Goal: Information Seeking & Learning: Find specific fact

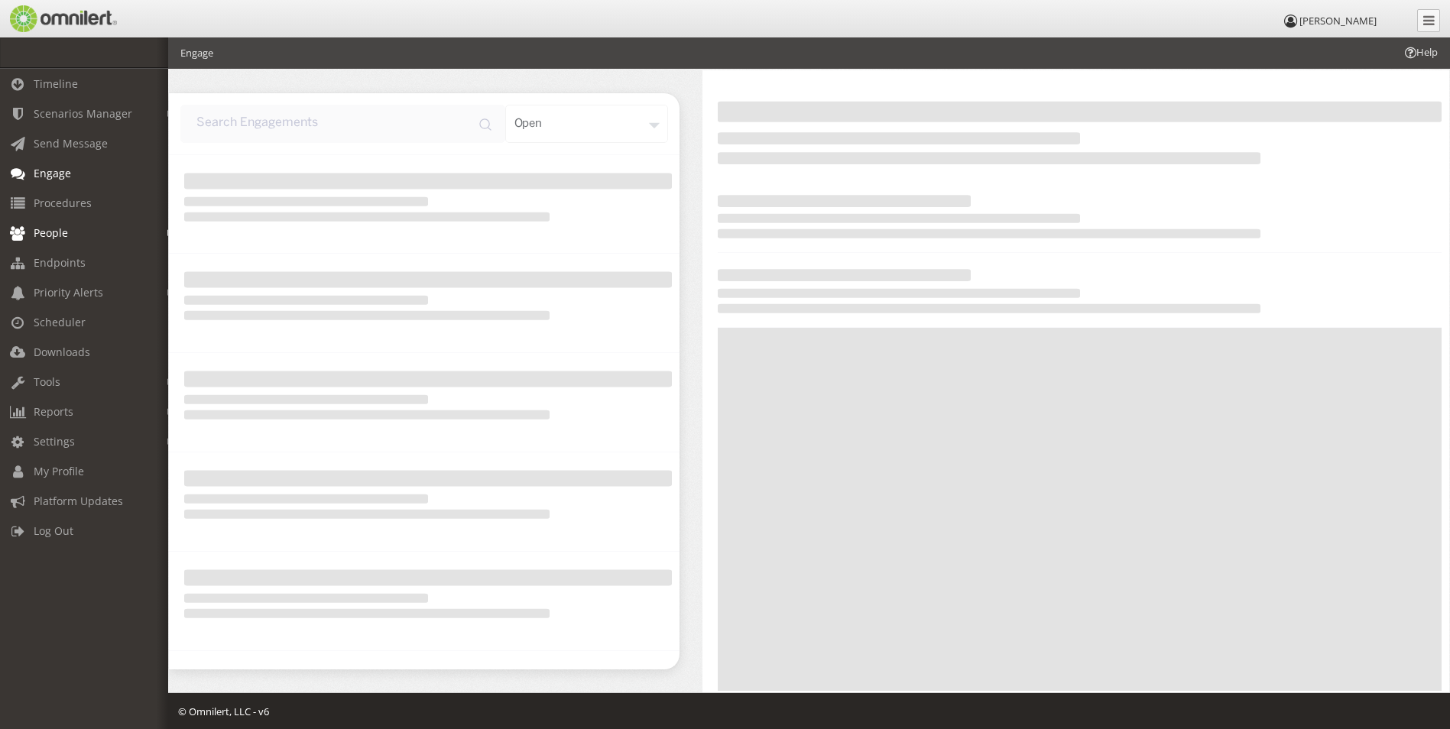
drag, startPoint x: 0, startPoint y: 0, endPoint x: 61, endPoint y: 235, distance: 242.6
click at [61, 235] on span "People" at bounding box center [51, 233] width 34 height 15
click at [62, 266] on link "Subscribers" at bounding box center [91, 265] width 182 height 25
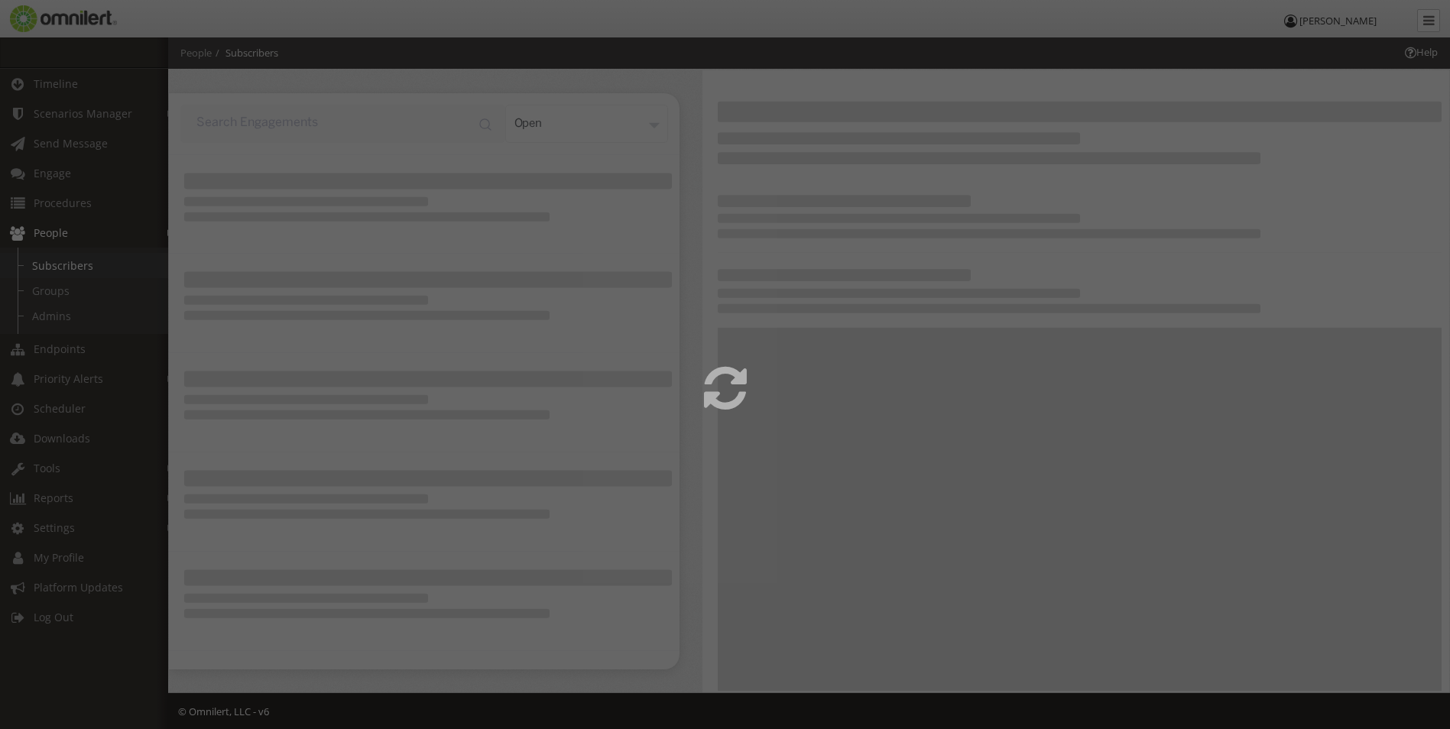
select select
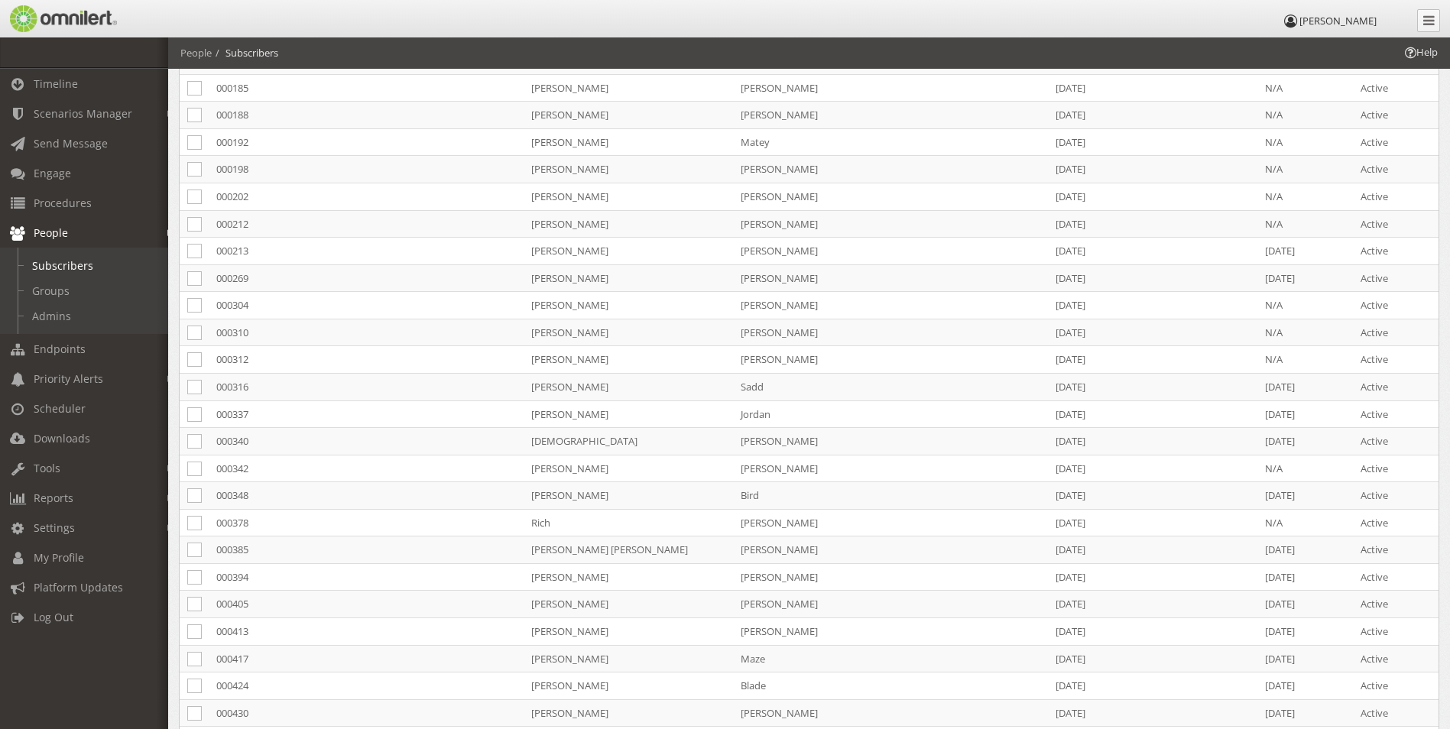
scroll to position [459, 0]
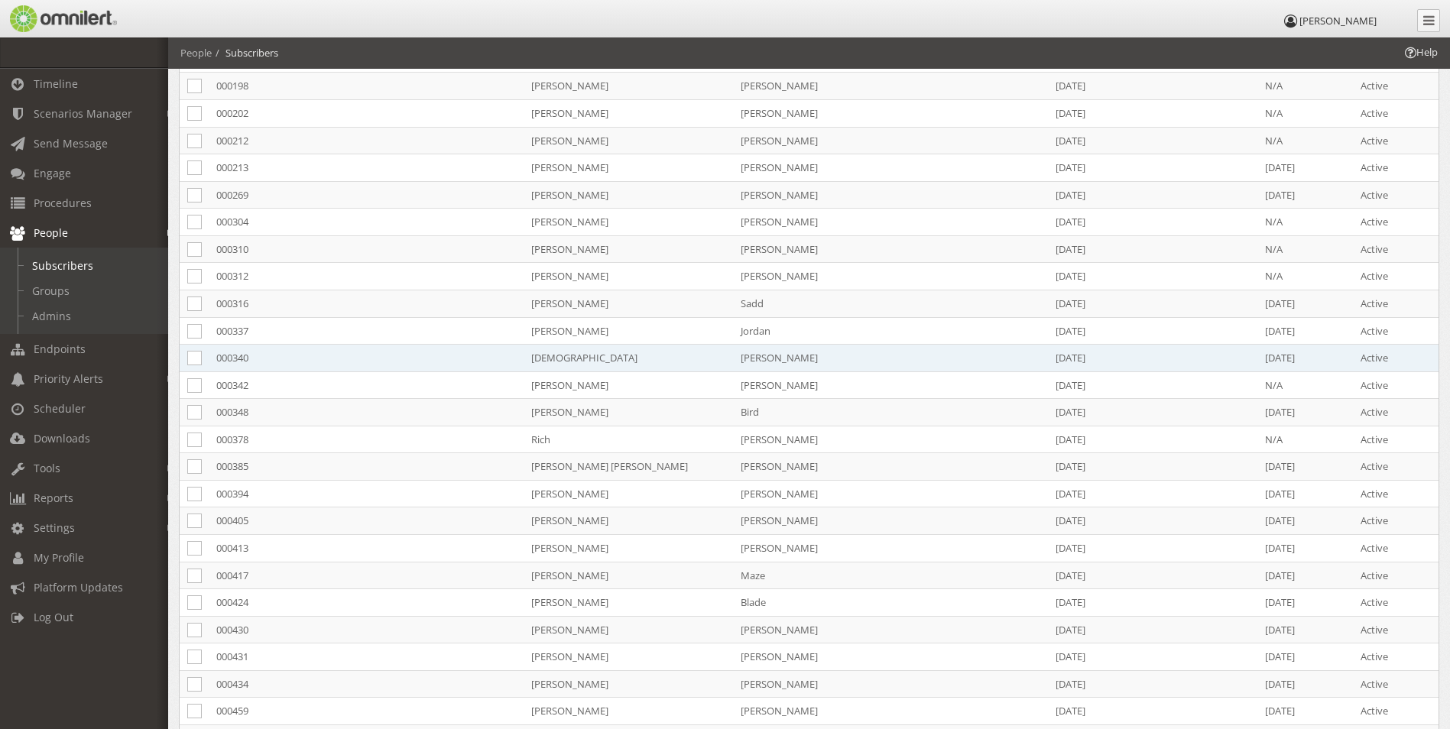
click at [684, 356] on td "[DEMOGRAPHIC_DATA]" at bounding box center [628, 359] width 209 height 28
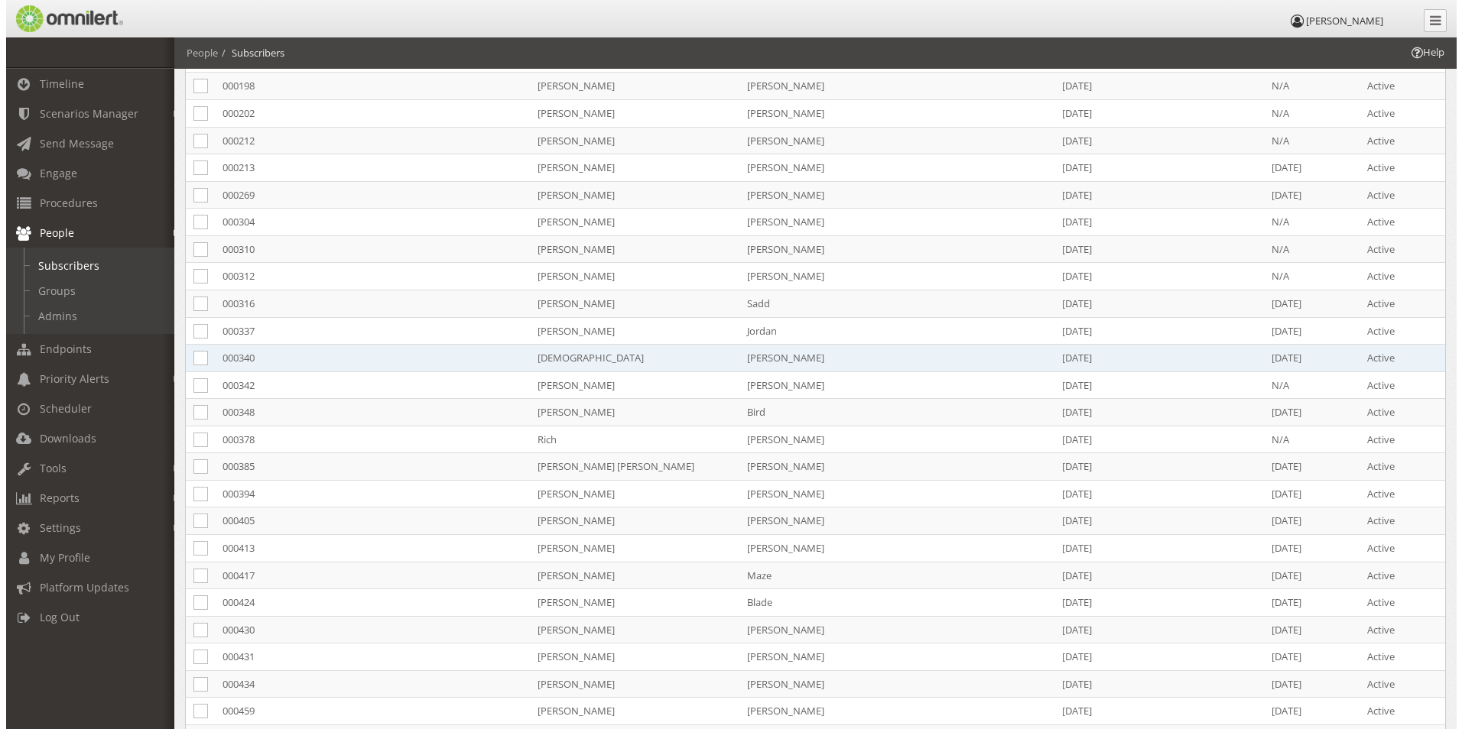
scroll to position [0, 0]
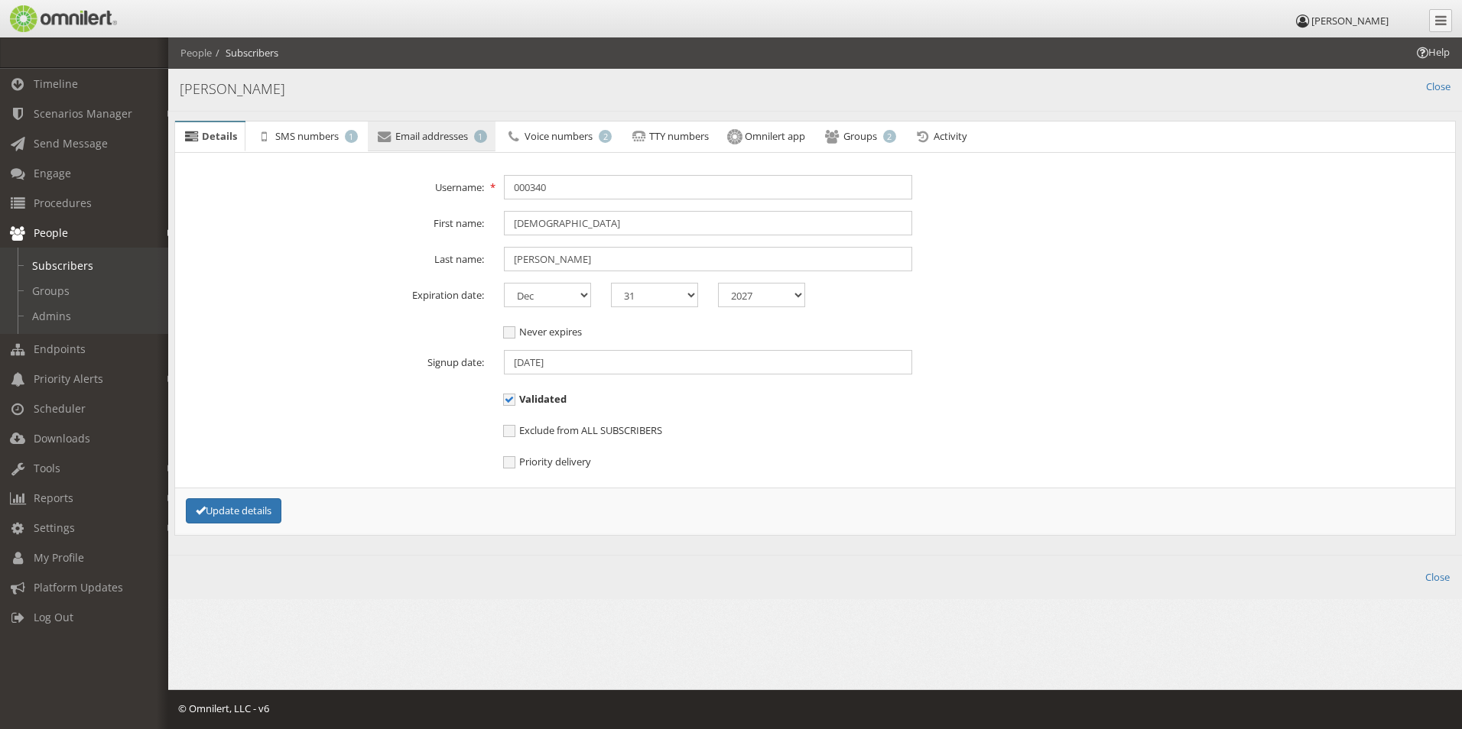
click at [424, 136] on span "Email addresses" at bounding box center [431, 136] width 73 height 14
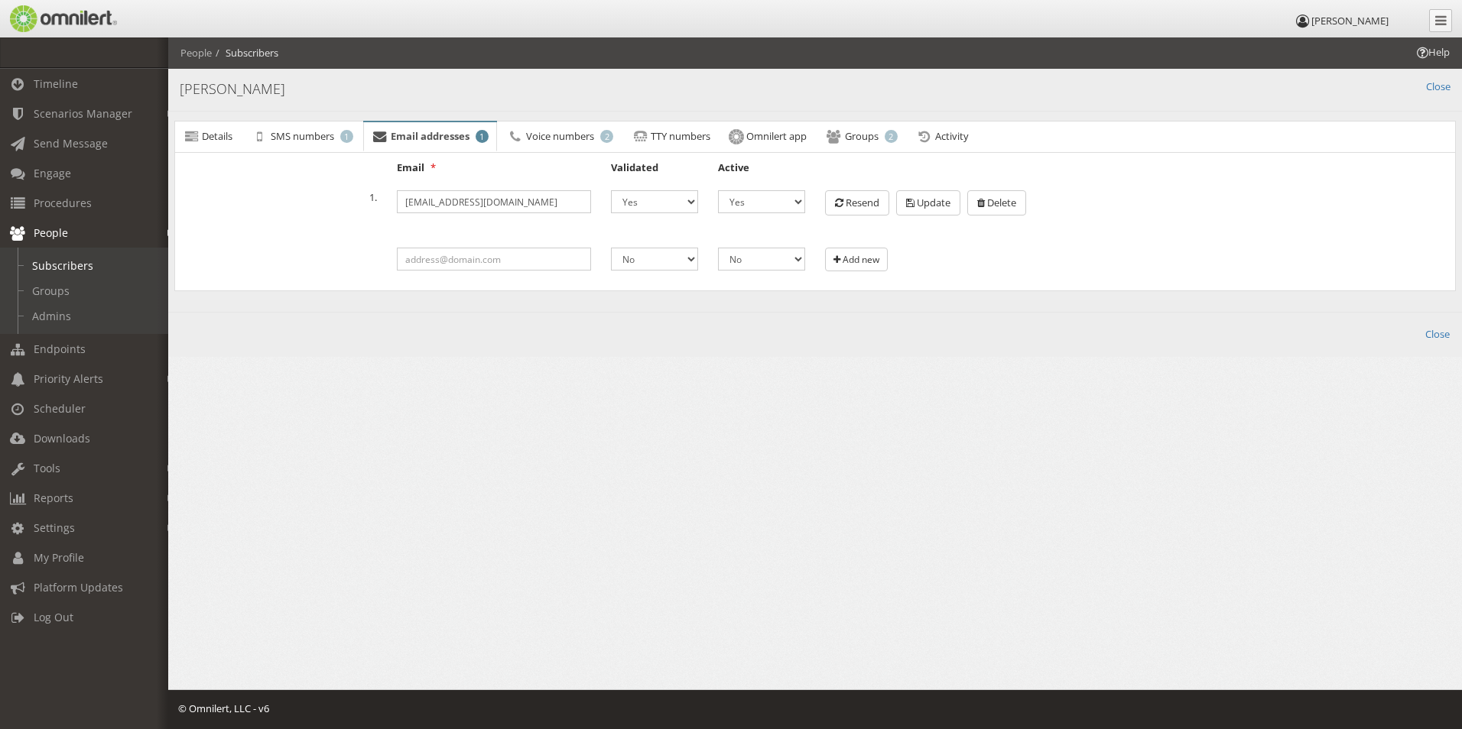
click at [200, 52] on li "People" at bounding box center [195, 53] width 31 height 15
click at [69, 261] on link "Subscribers" at bounding box center [91, 265] width 182 height 25
click at [225, 136] on span "Details" at bounding box center [217, 136] width 31 height 14
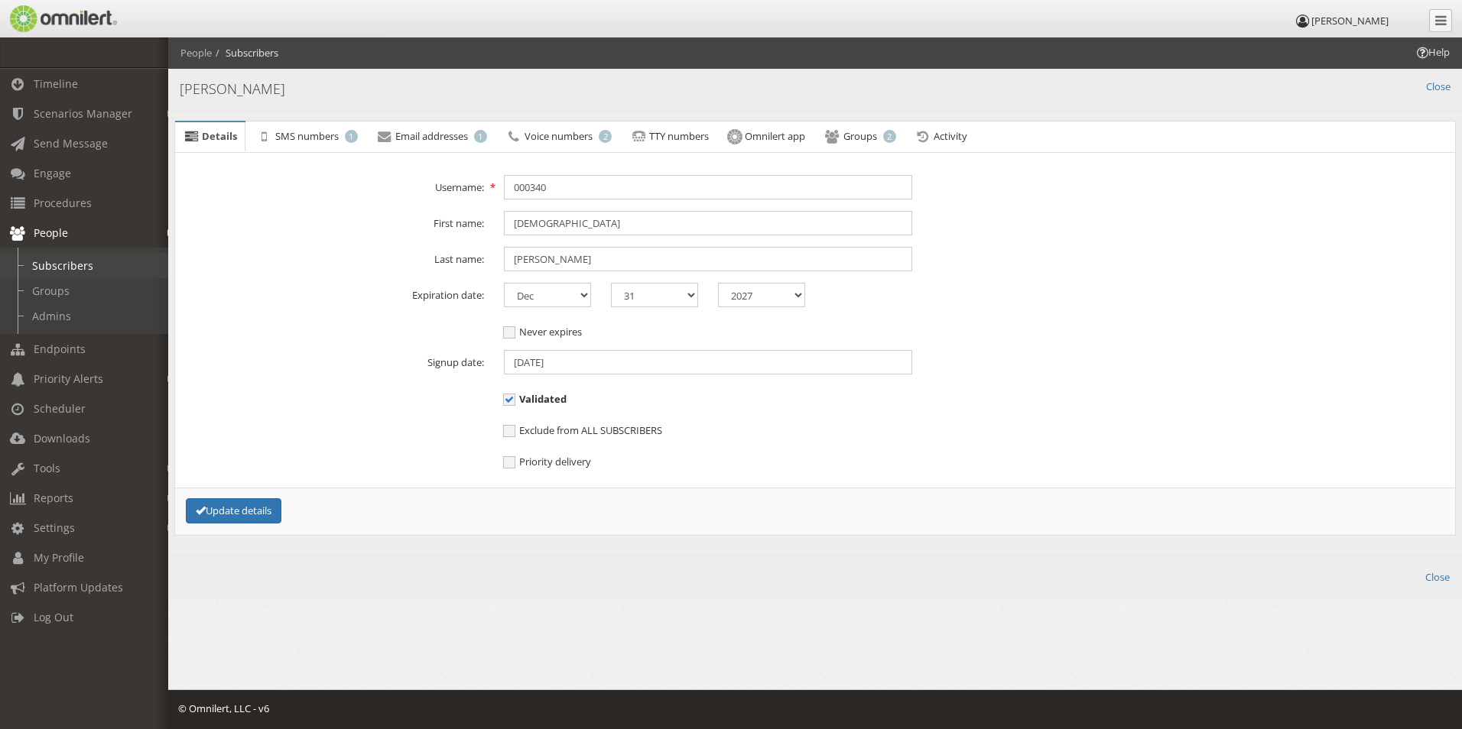
click at [70, 264] on link "Subscribers" at bounding box center [91, 265] width 182 height 25
click at [48, 231] on span "People" at bounding box center [51, 233] width 34 height 15
click at [53, 231] on span "People" at bounding box center [51, 233] width 34 height 15
click at [80, 263] on link "Subscribers" at bounding box center [91, 265] width 182 height 25
click at [1437, 88] on link "Close" at bounding box center [1438, 87] width 24 height 15
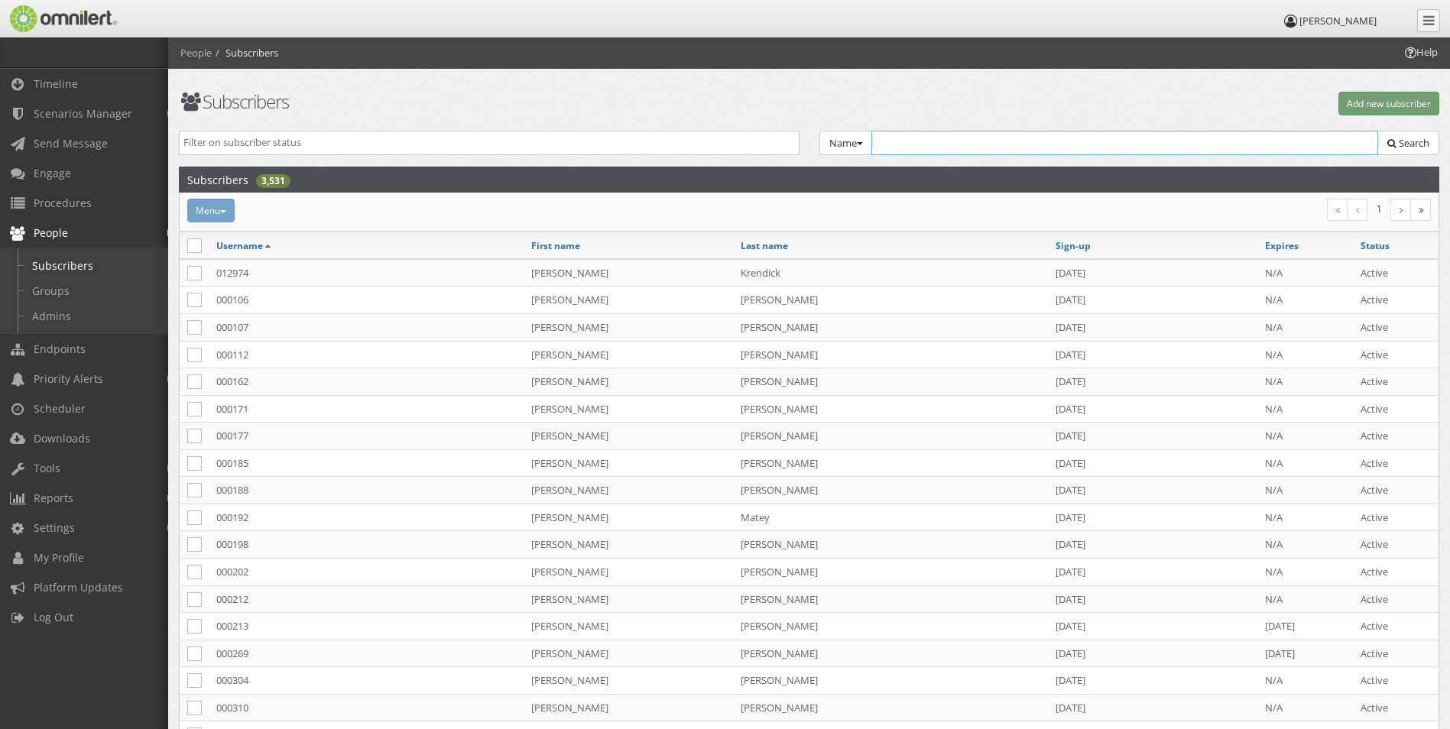
click at [987, 146] on input "text" at bounding box center [1126, 143] width 508 height 24
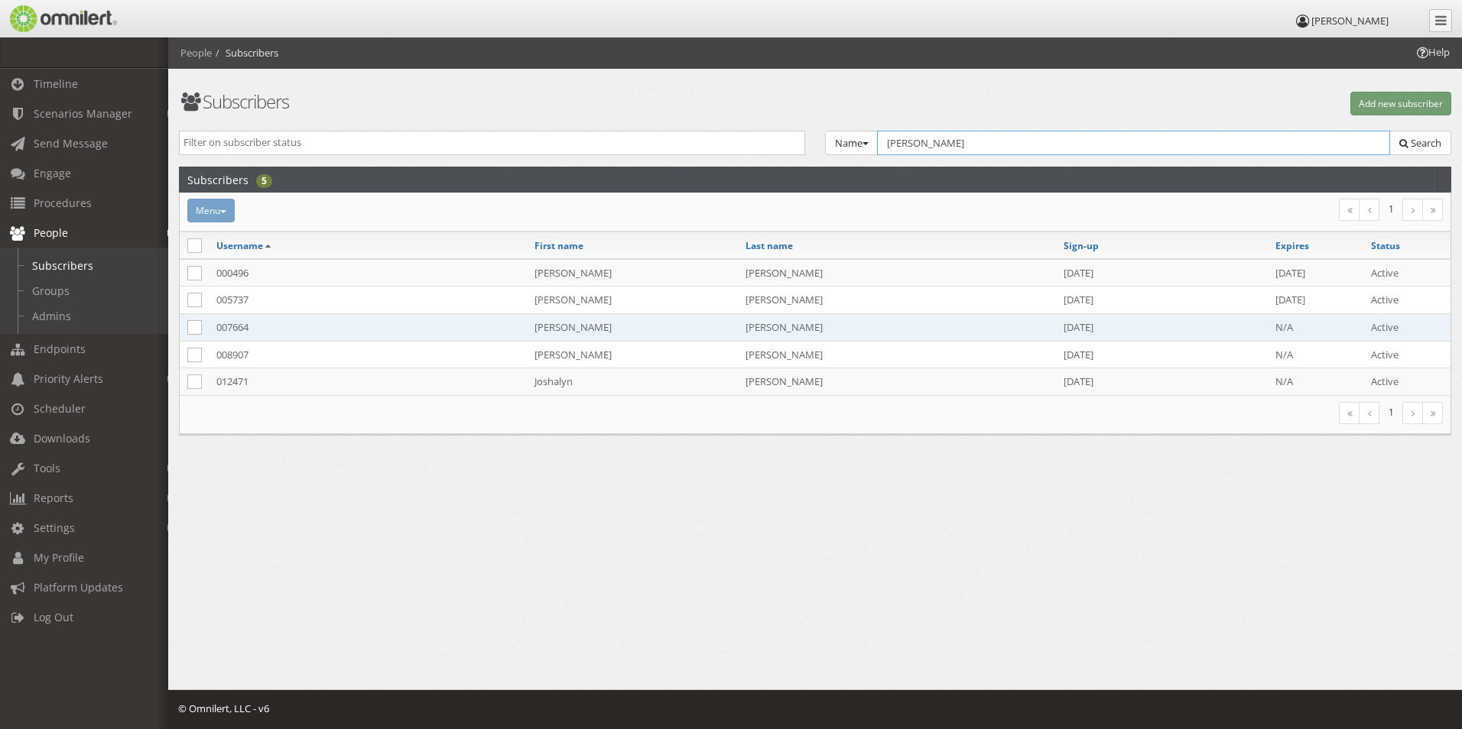
type input "[PERSON_NAME]"
click at [450, 336] on td "007664" at bounding box center [368, 327] width 318 height 28
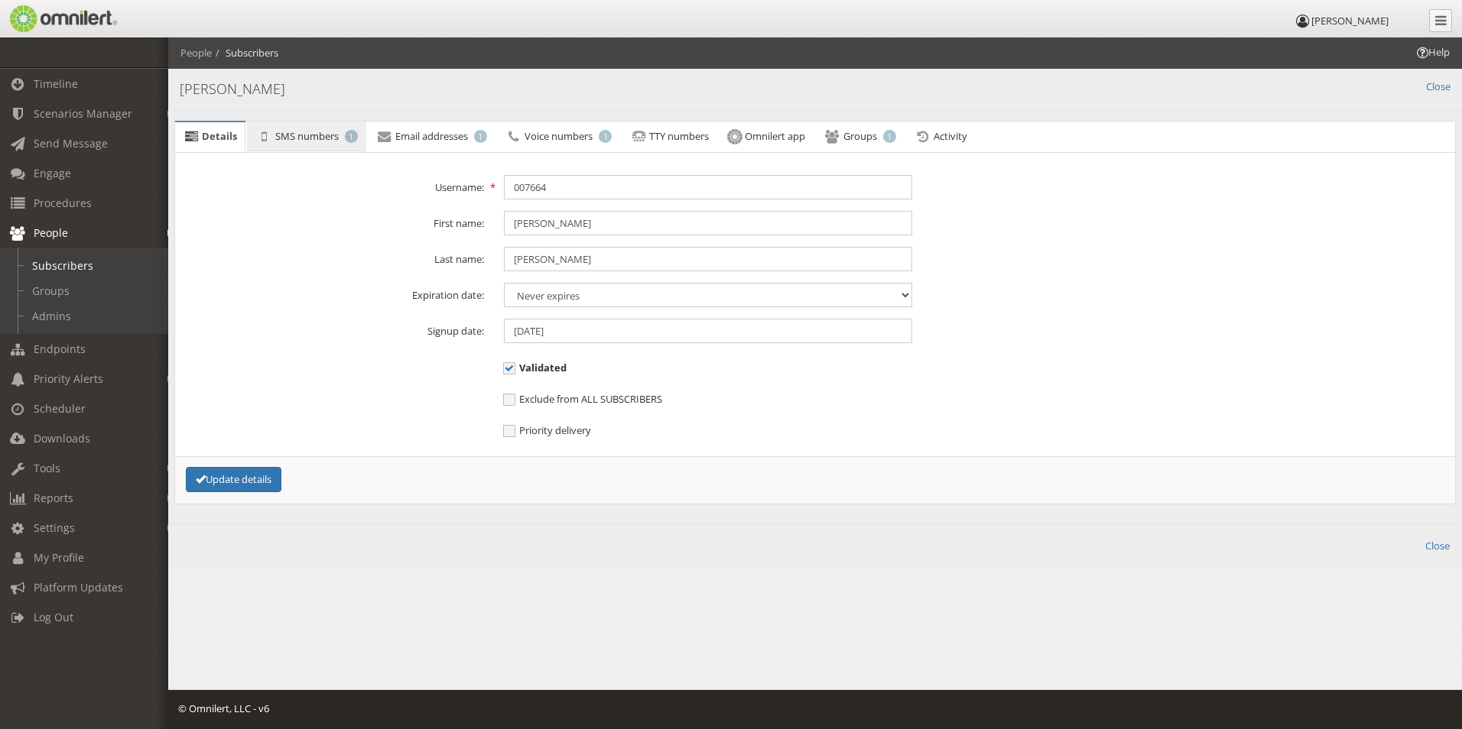
click at [317, 140] on span "SMS numbers" at bounding box center [306, 136] width 63 height 14
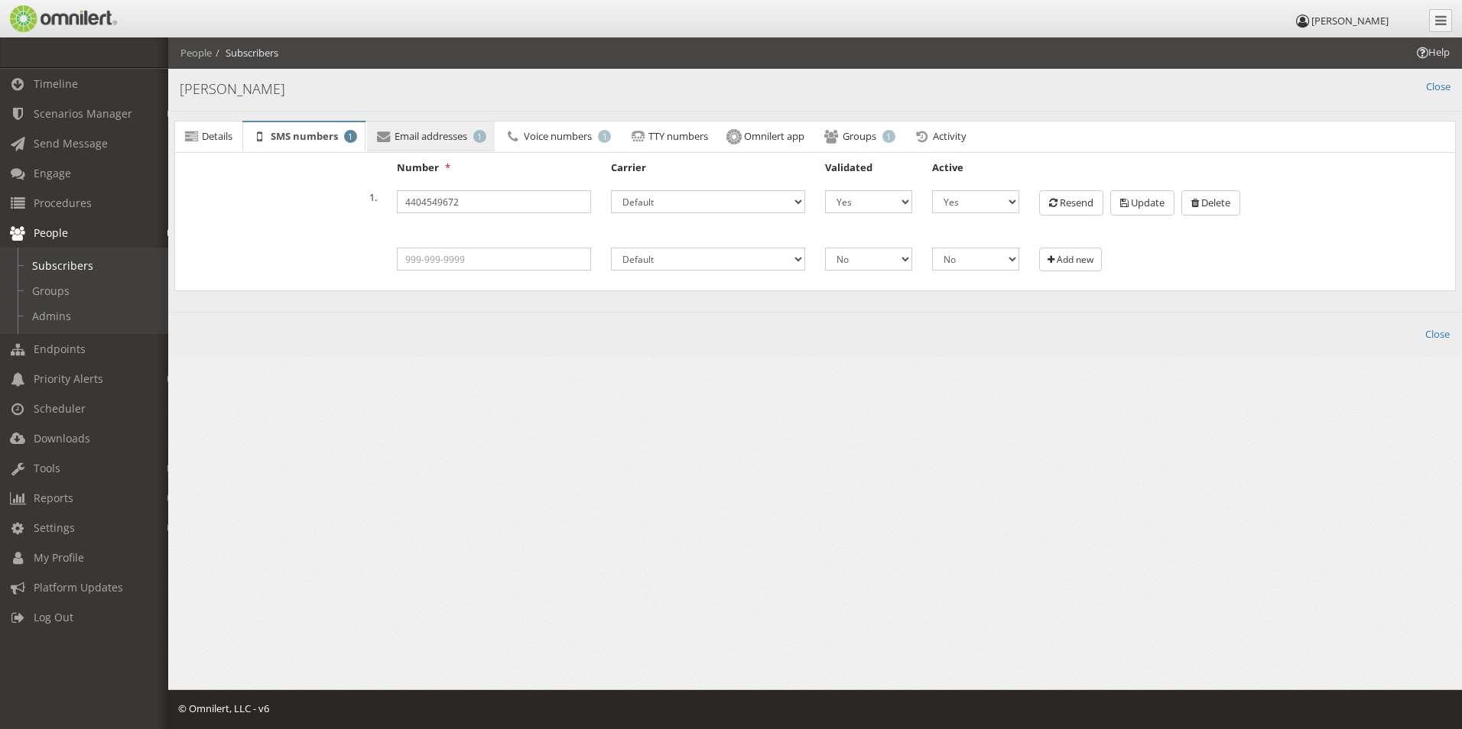
click at [411, 140] on span "Email addresses" at bounding box center [431, 136] width 73 height 14
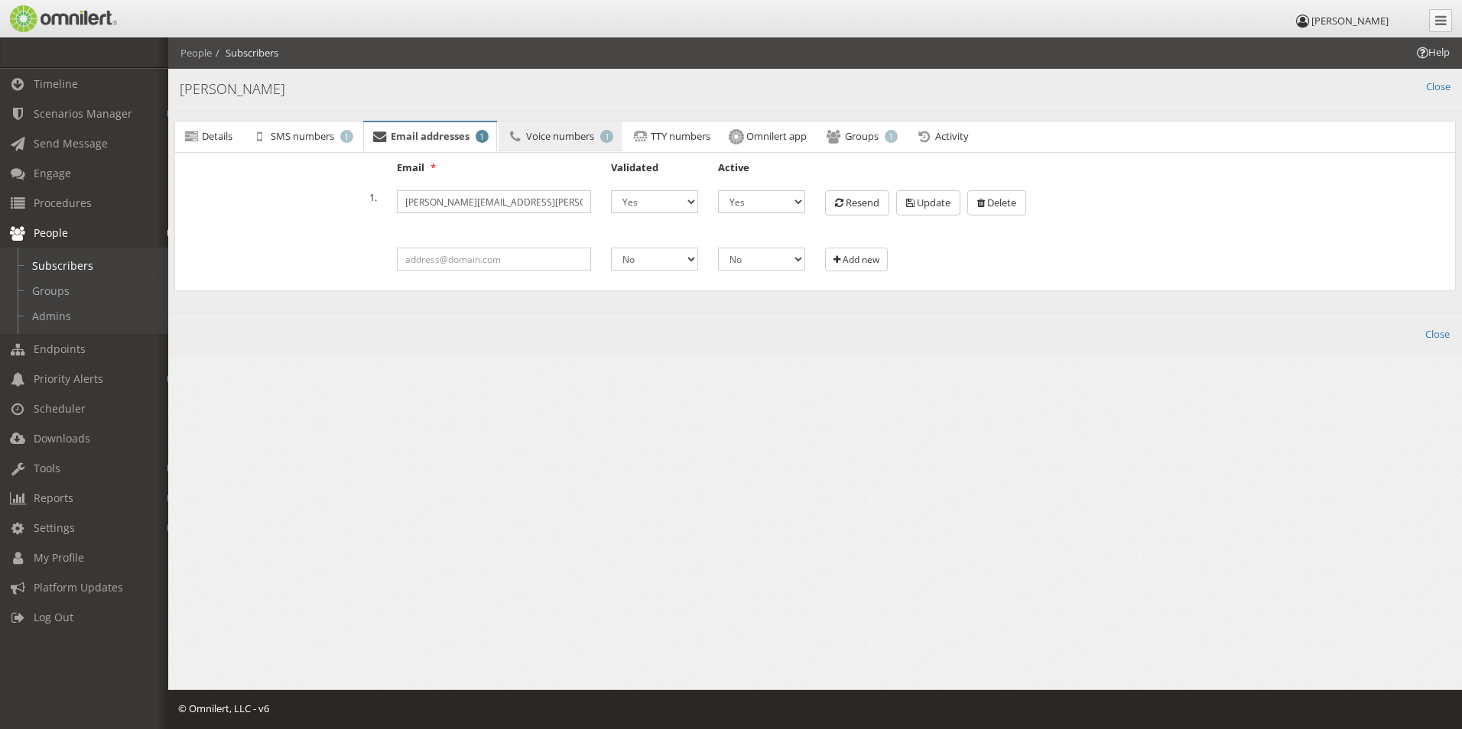
click at [564, 143] on link "Voice numbers 1" at bounding box center [560, 137] width 123 height 31
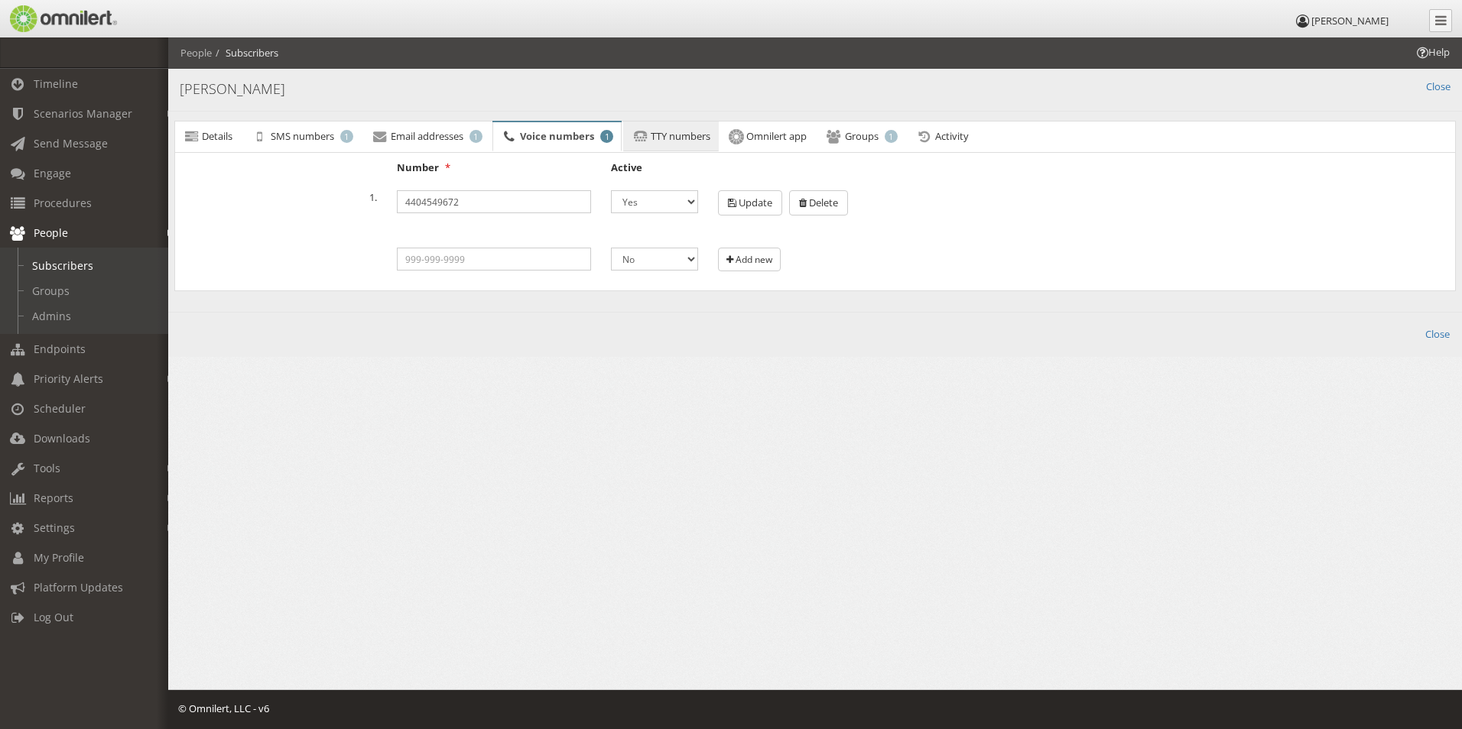
click at [693, 138] on span "TTY numbers" at bounding box center [681, 136] width 60 height 14
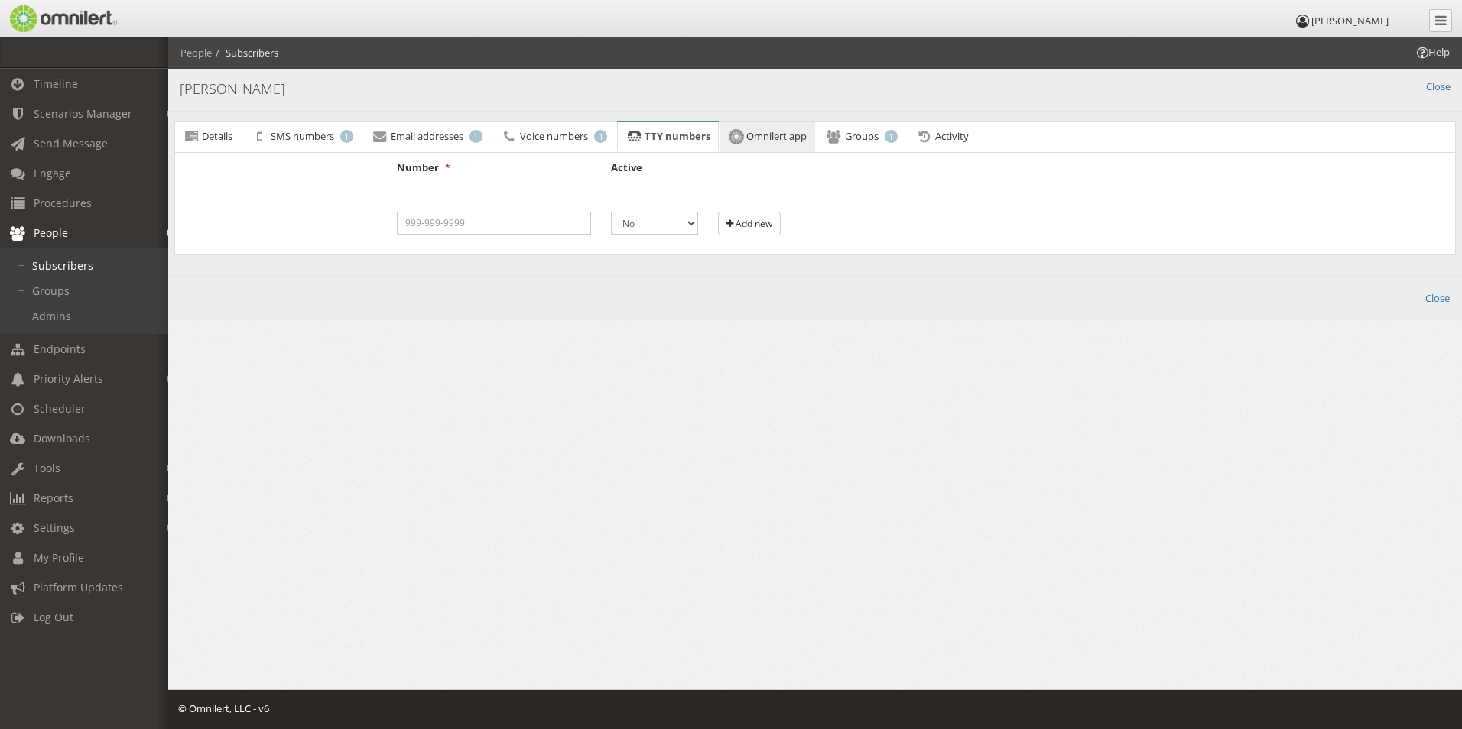
click at [794, 138] on span "Omnilert app" at bounding box center [776, 136] width 60 height 14
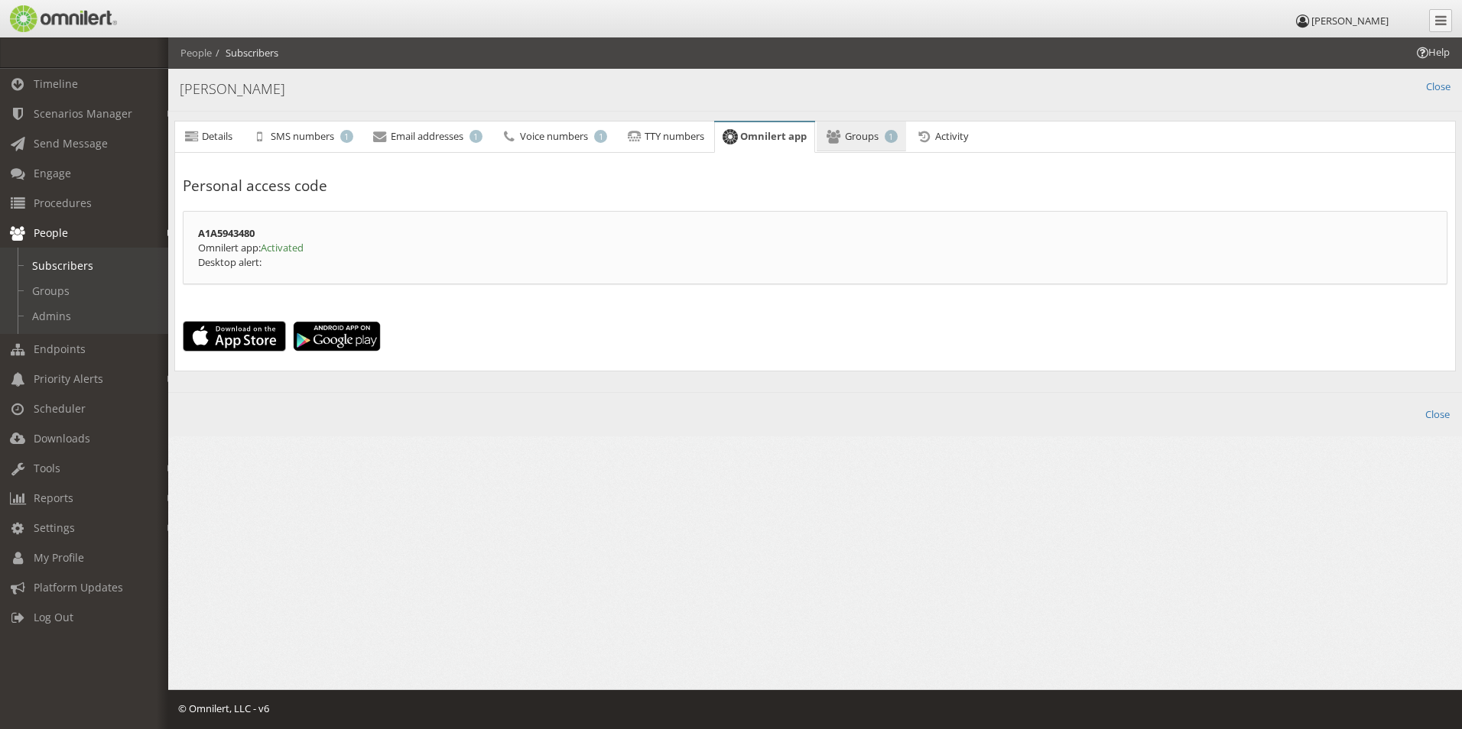
click at [867, 139] on span "Groups" at bounding box center [862, 136] width 34 height 14
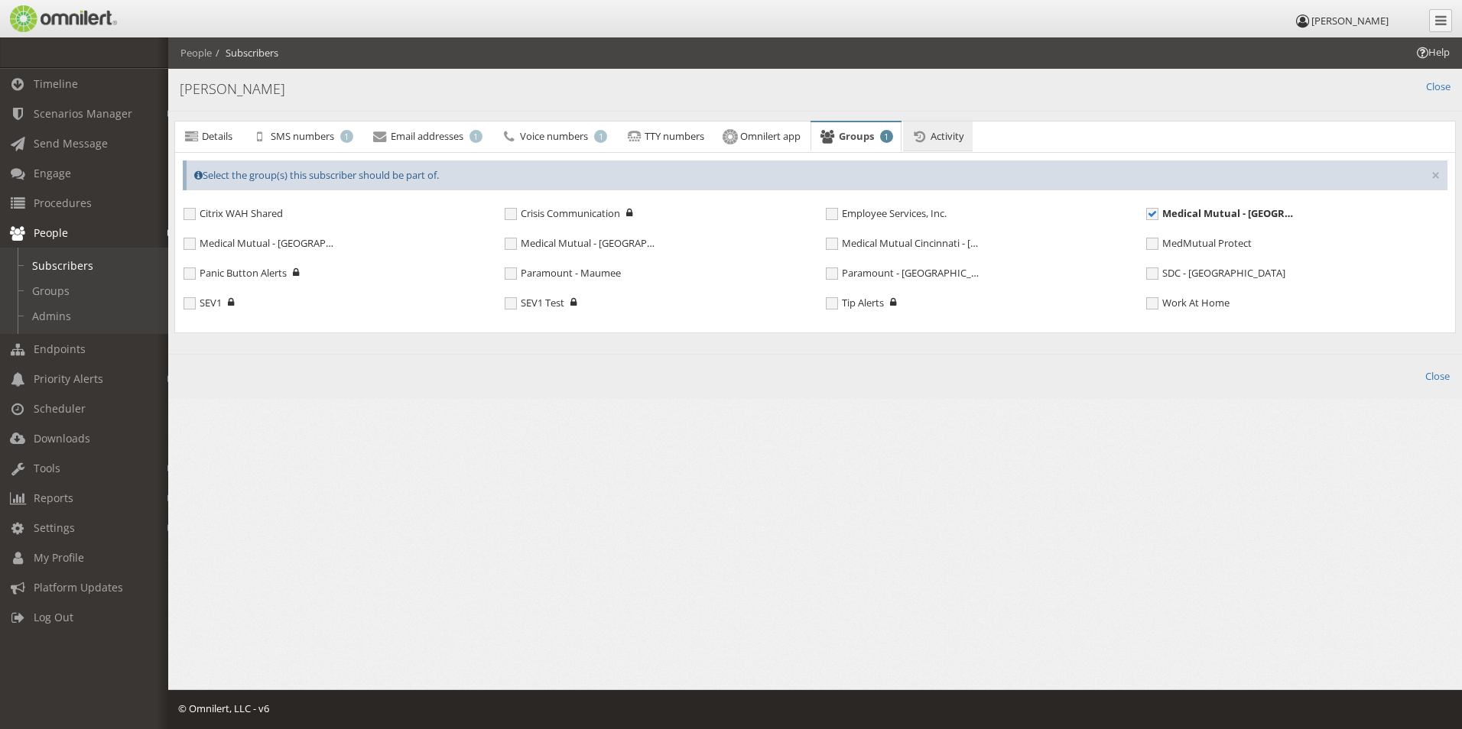
click at [944, 136] on span "Activity" at bounding box center [948, 136] width 34 height 14
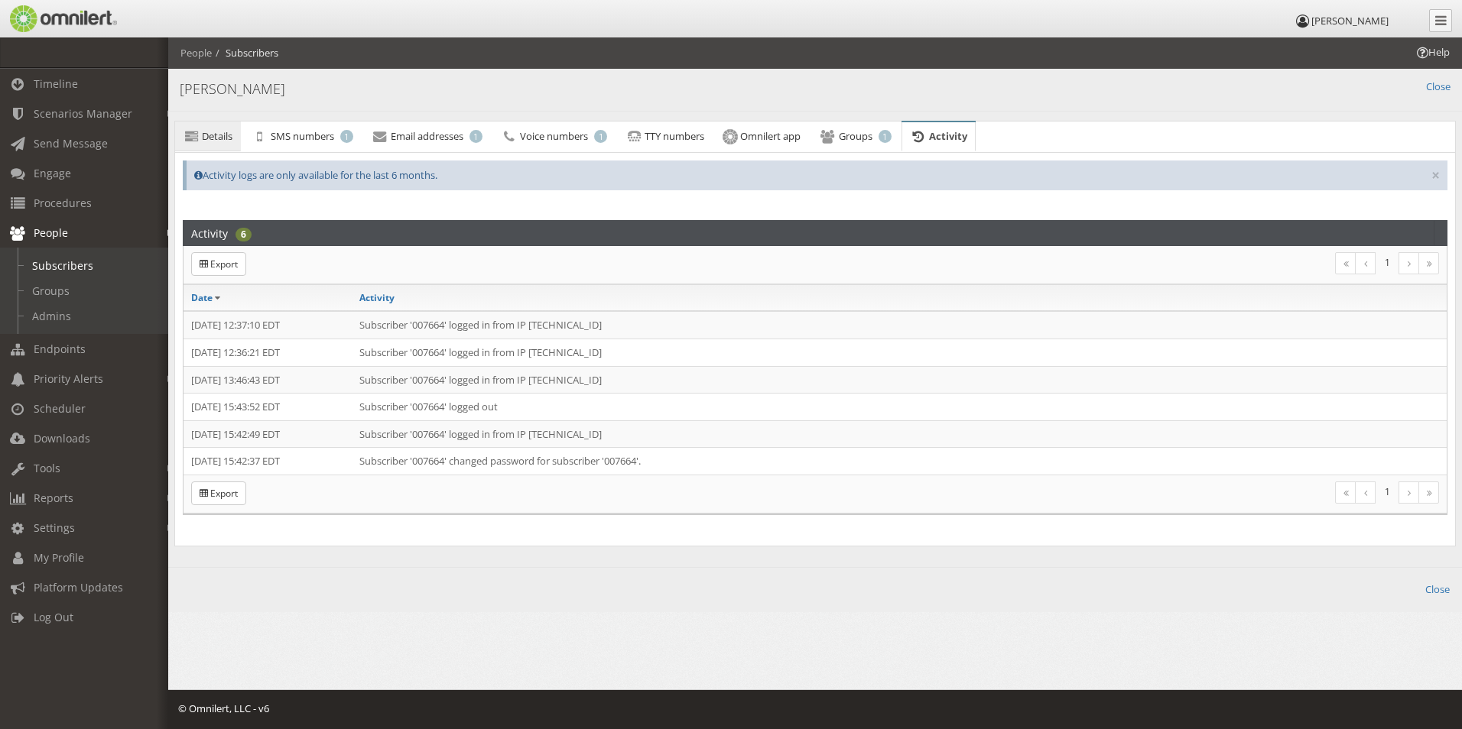
click at [228, 141] on span "Details" at bounding box center [217, 136] width 31 height 14
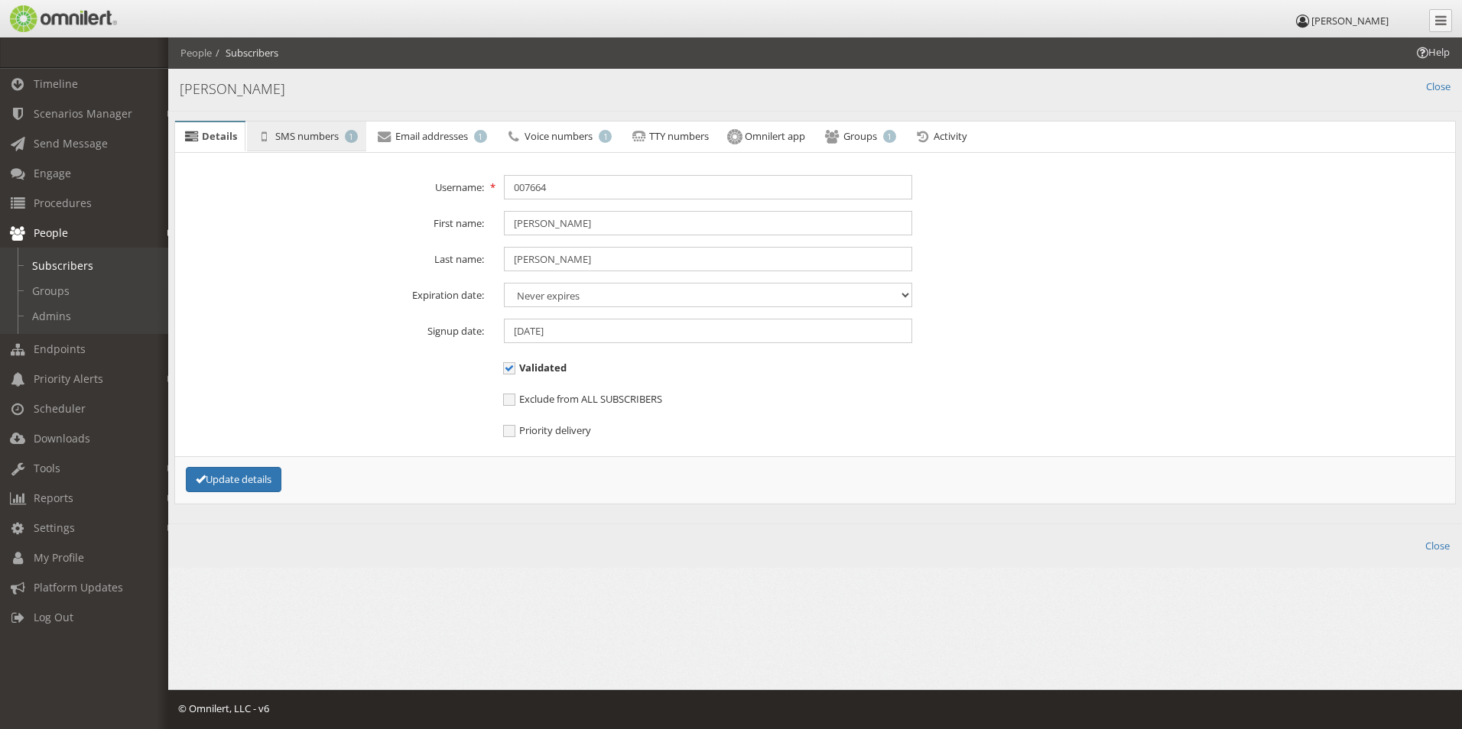
click at [299, 139] on span "SMS numbers" at bounding box center [306, 136] width 63 height 14
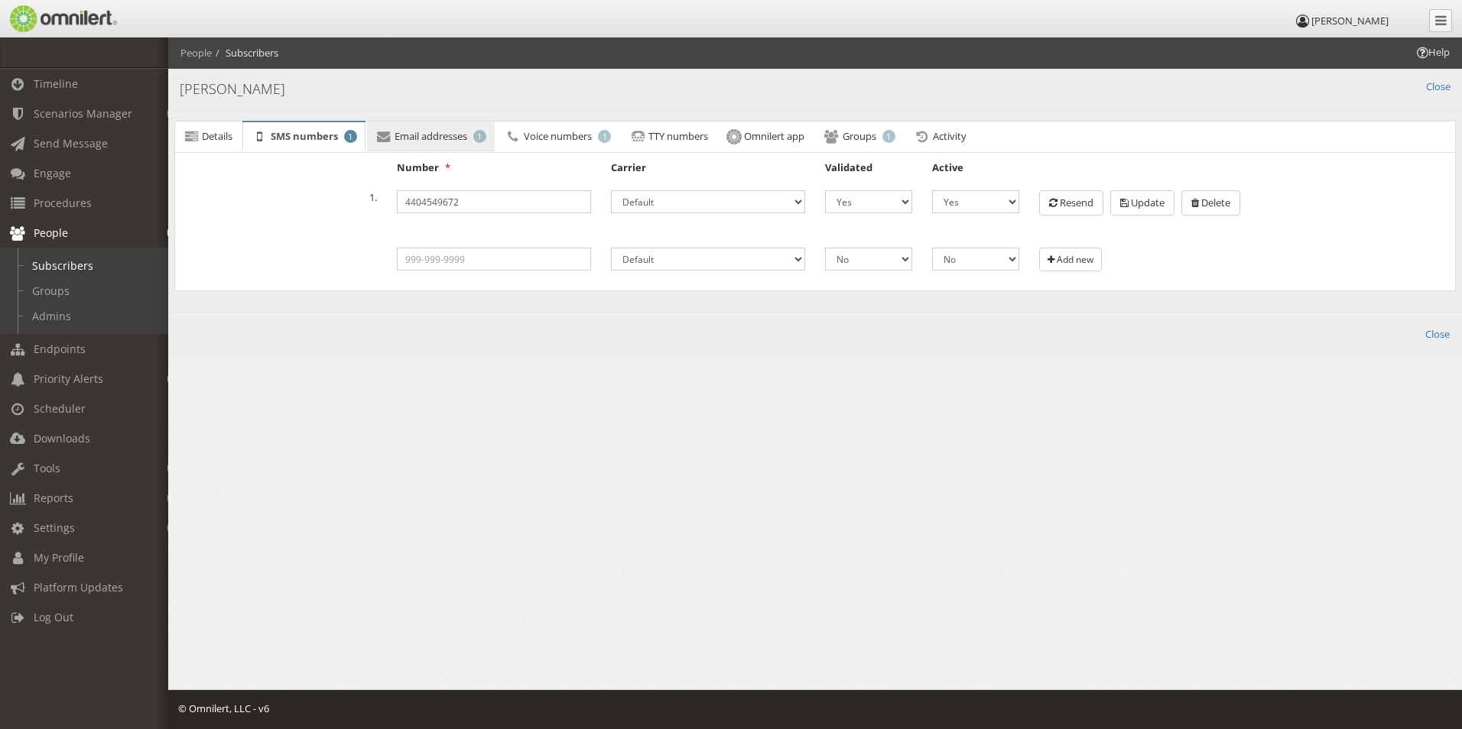
click at [391, 140] on icon at bounding box center [383, 137] width 17 height 10
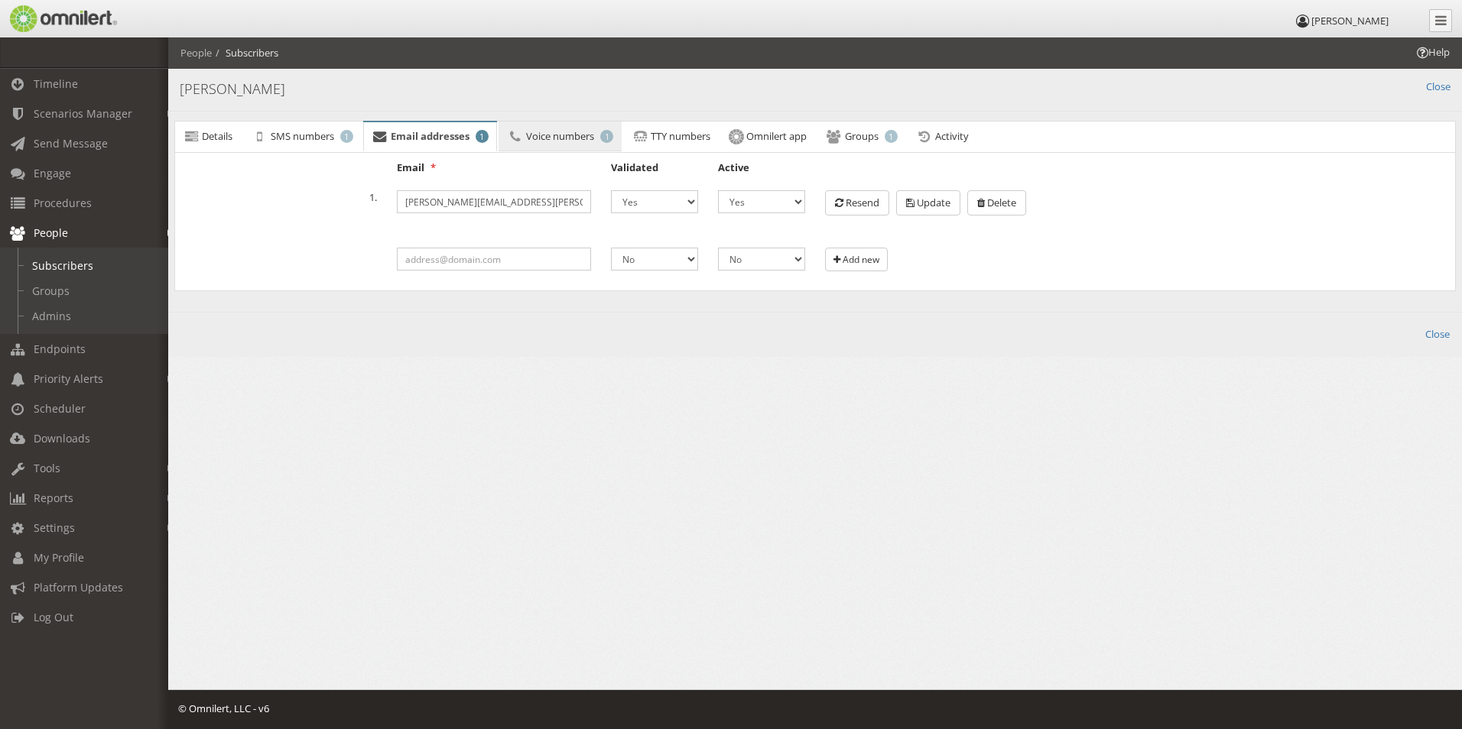
click at [569, 141] on span "Voice numbers" at bounding box center [560, 136] width 68 height 14
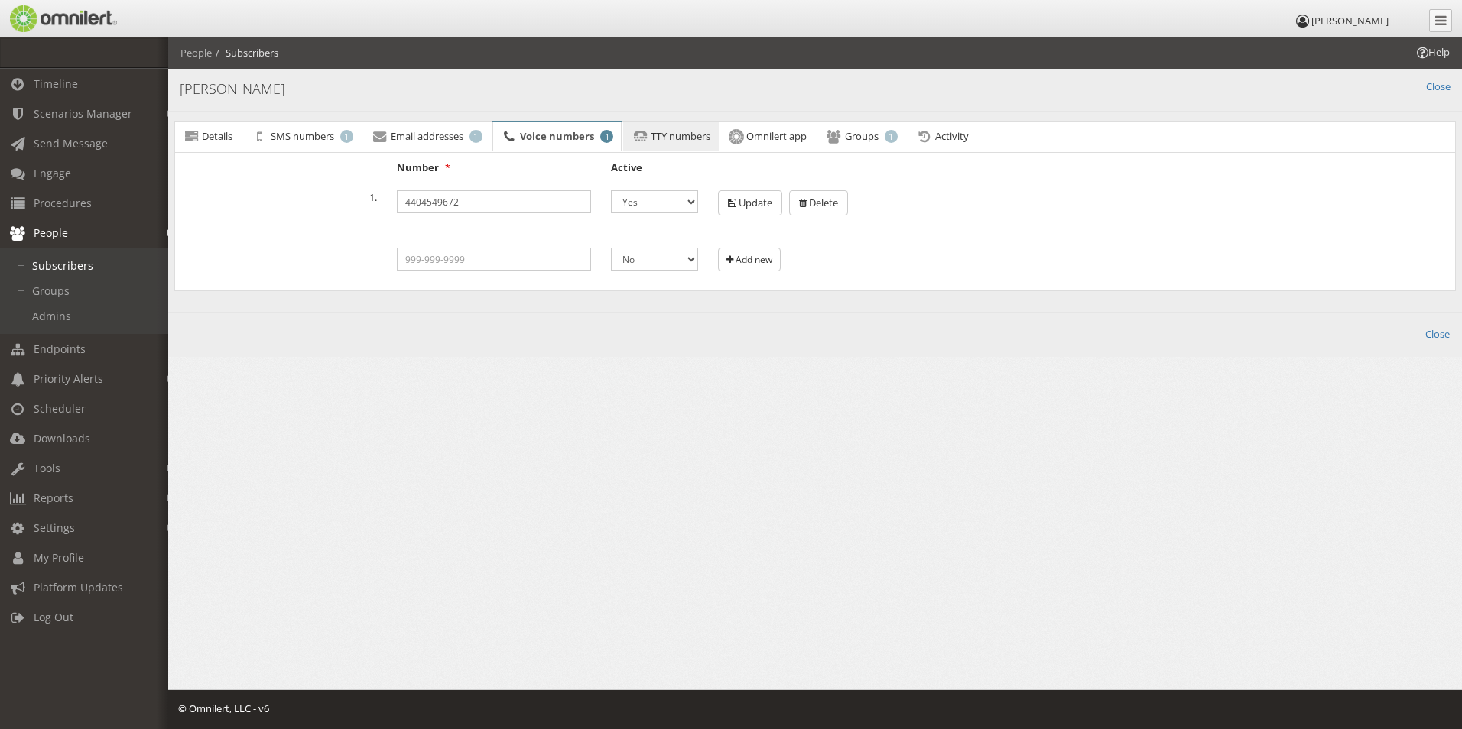
click at [686, 142] on span "TTY numbers" at bounding box center [681, 136] width 60 height 14
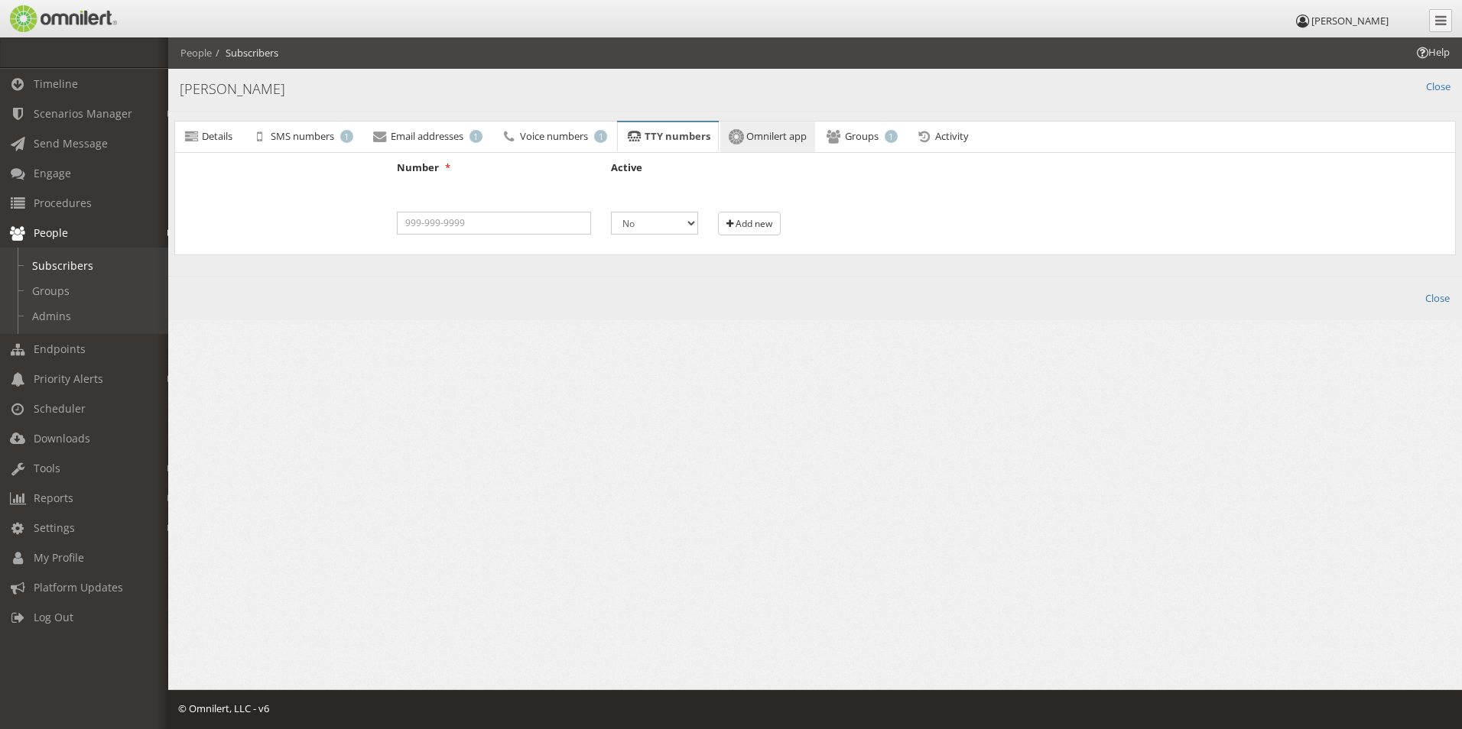
click at [763, 138] on span "Omnilert app" at bounding box center [776, 136] width 60 height 14
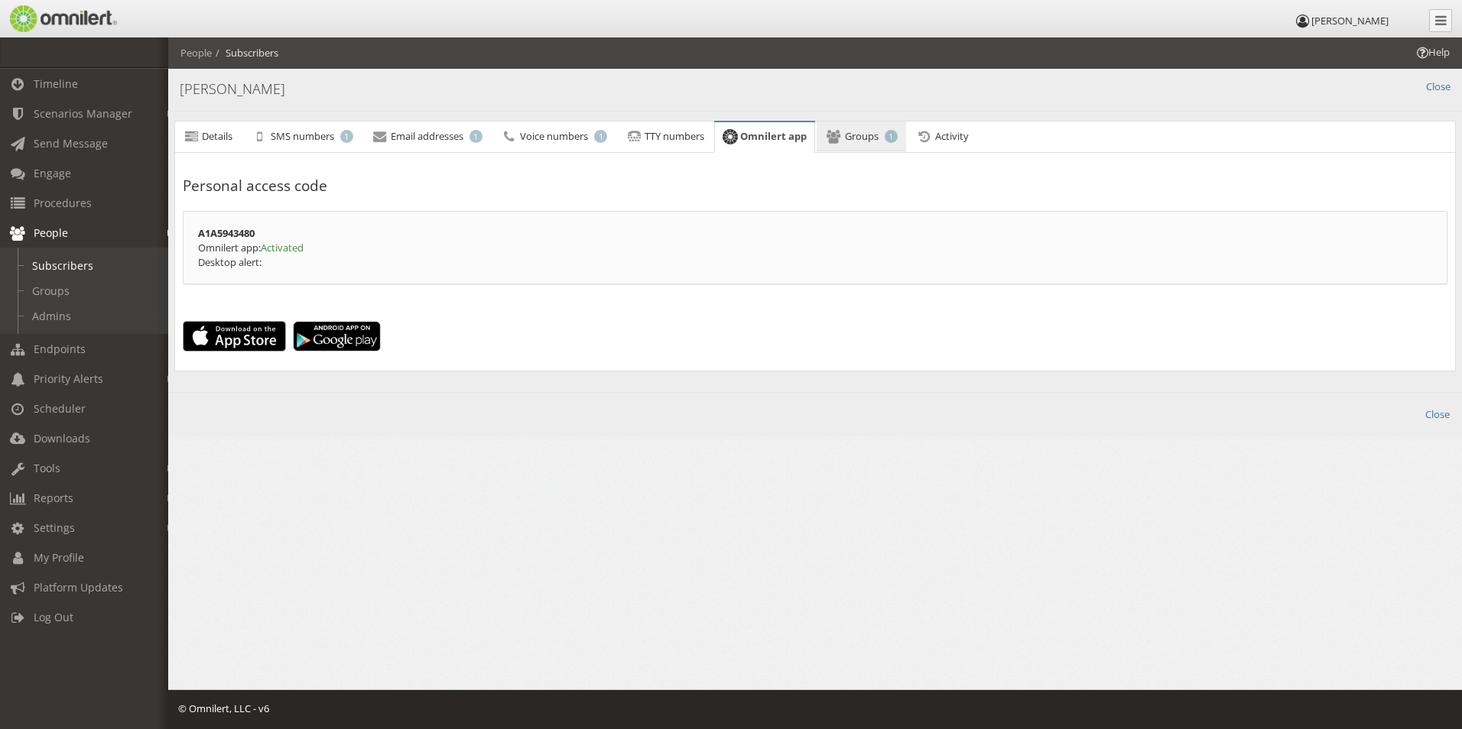
click at [866, 138] on span "Groups" at bounding box center [862, 136] width 34 height 14
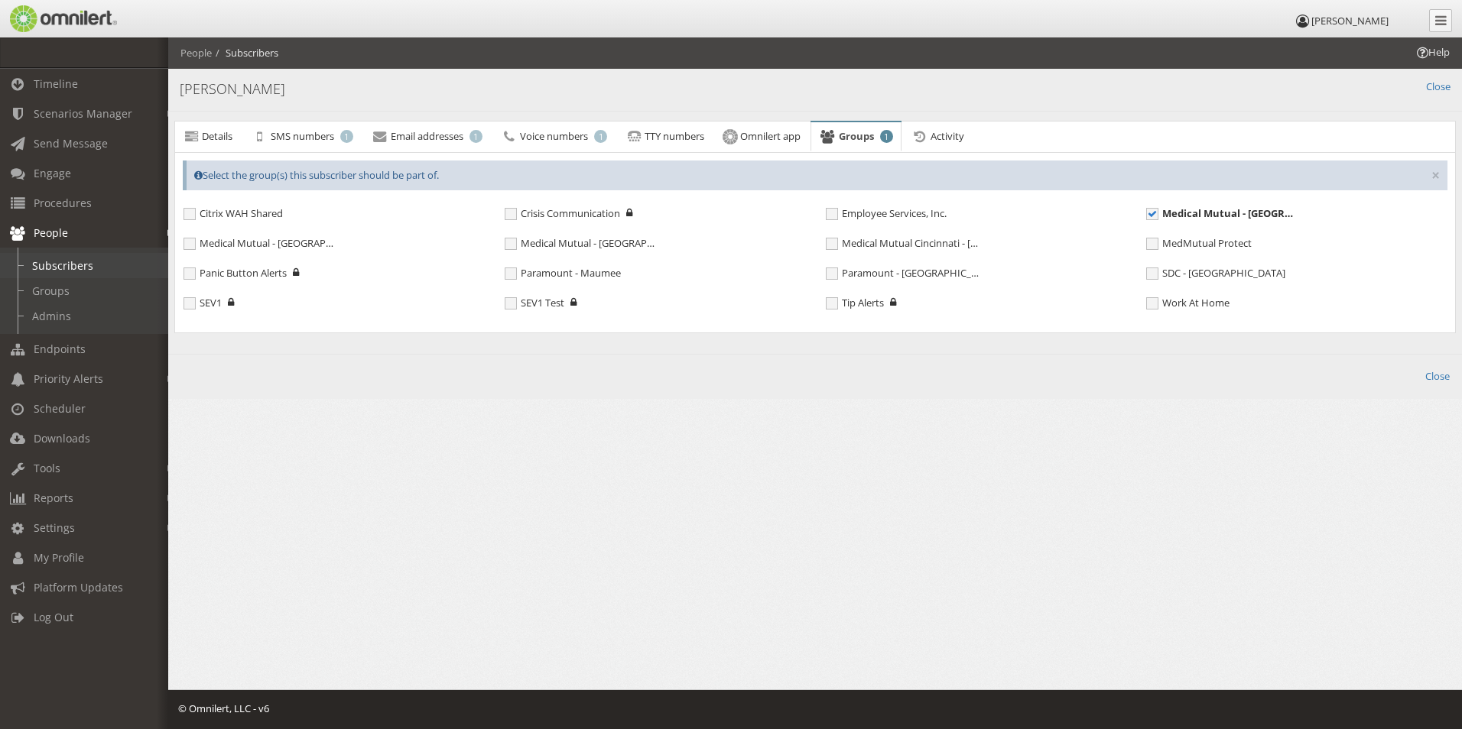
click at [79, 262] on link "Subscribers" at bounding box center [91, 265] width 182 height 25
click at [226, 139] on span "Details" at bounding box center [217, 136] width 31 height 14
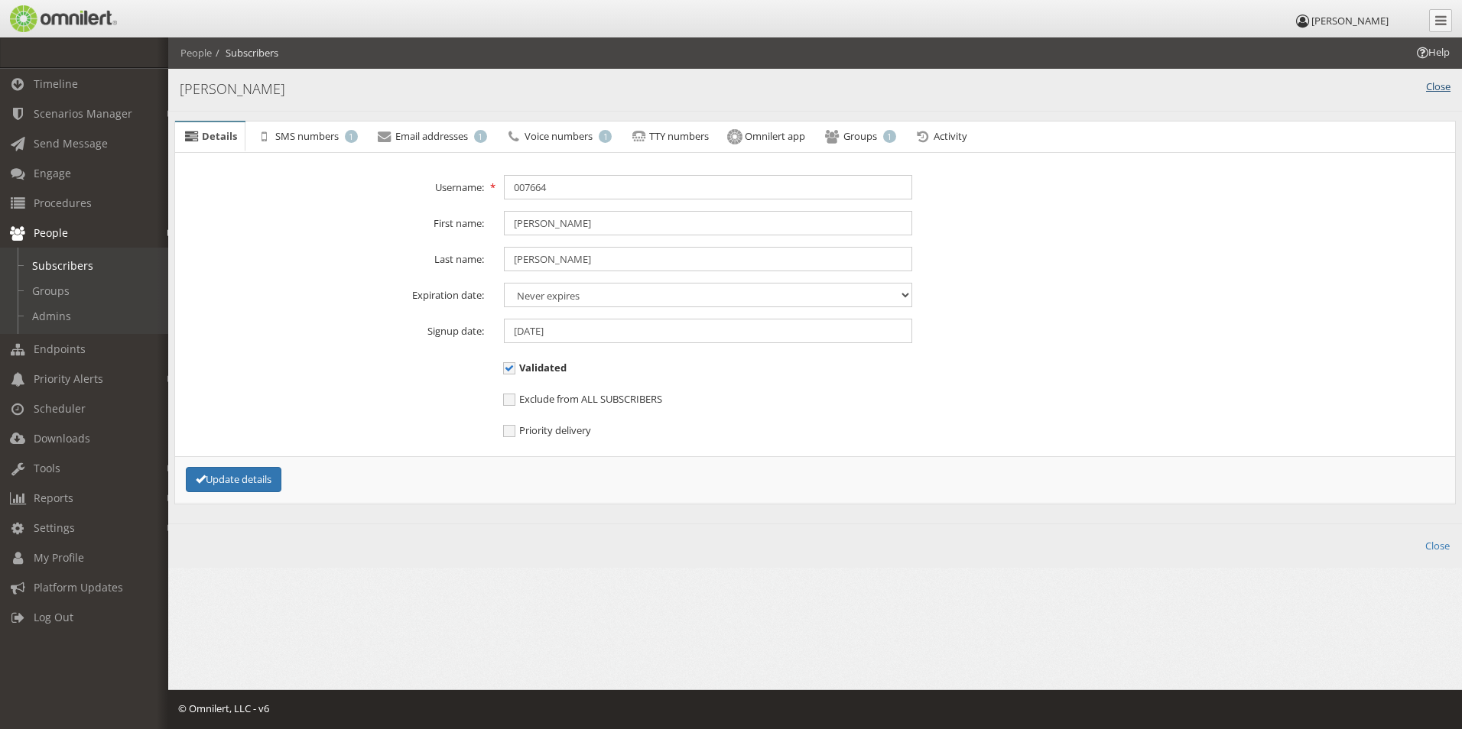
click at [1437, 85] on link "Close" at bounding box center [1438, 87] width 24 height 15
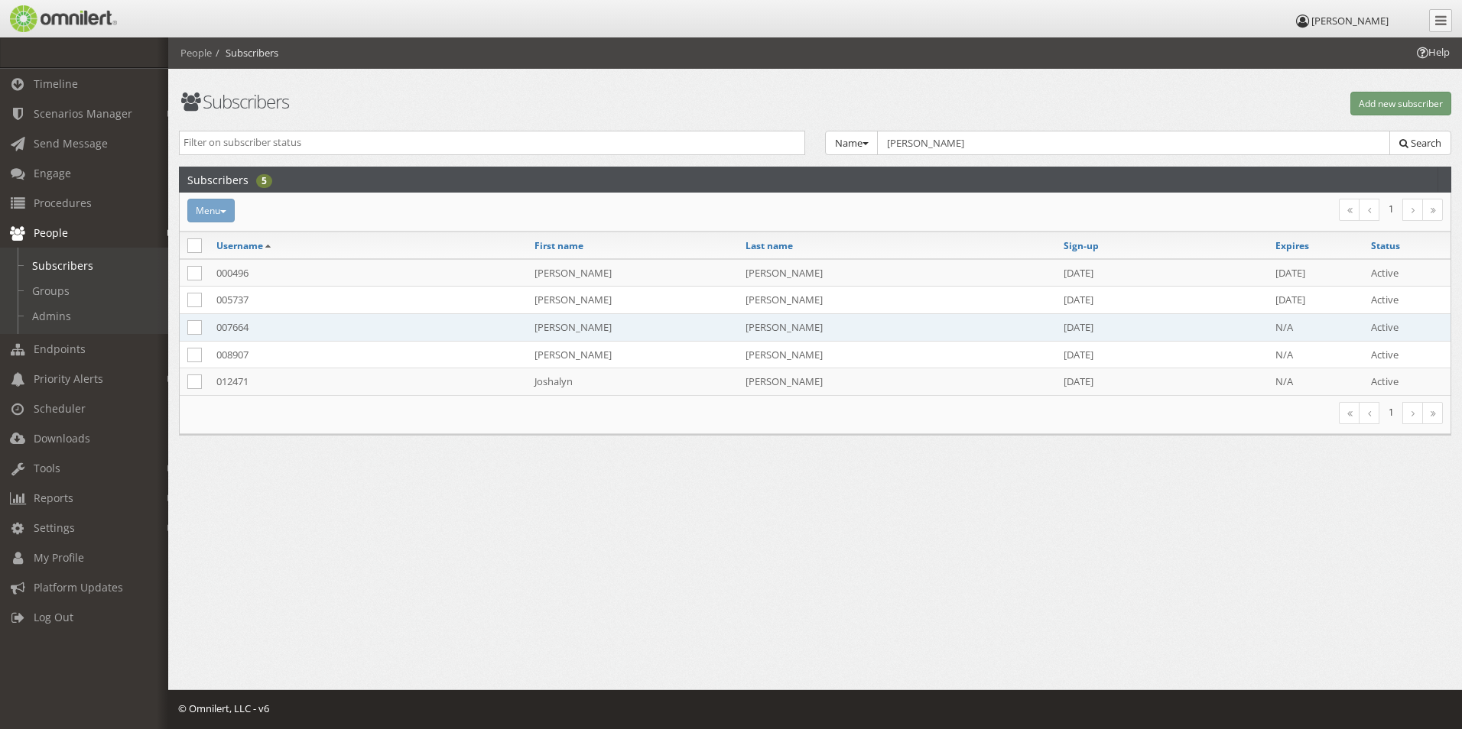
click at [308, 327] on td "007664" at bounding box center [368, 327] width 318 height 28
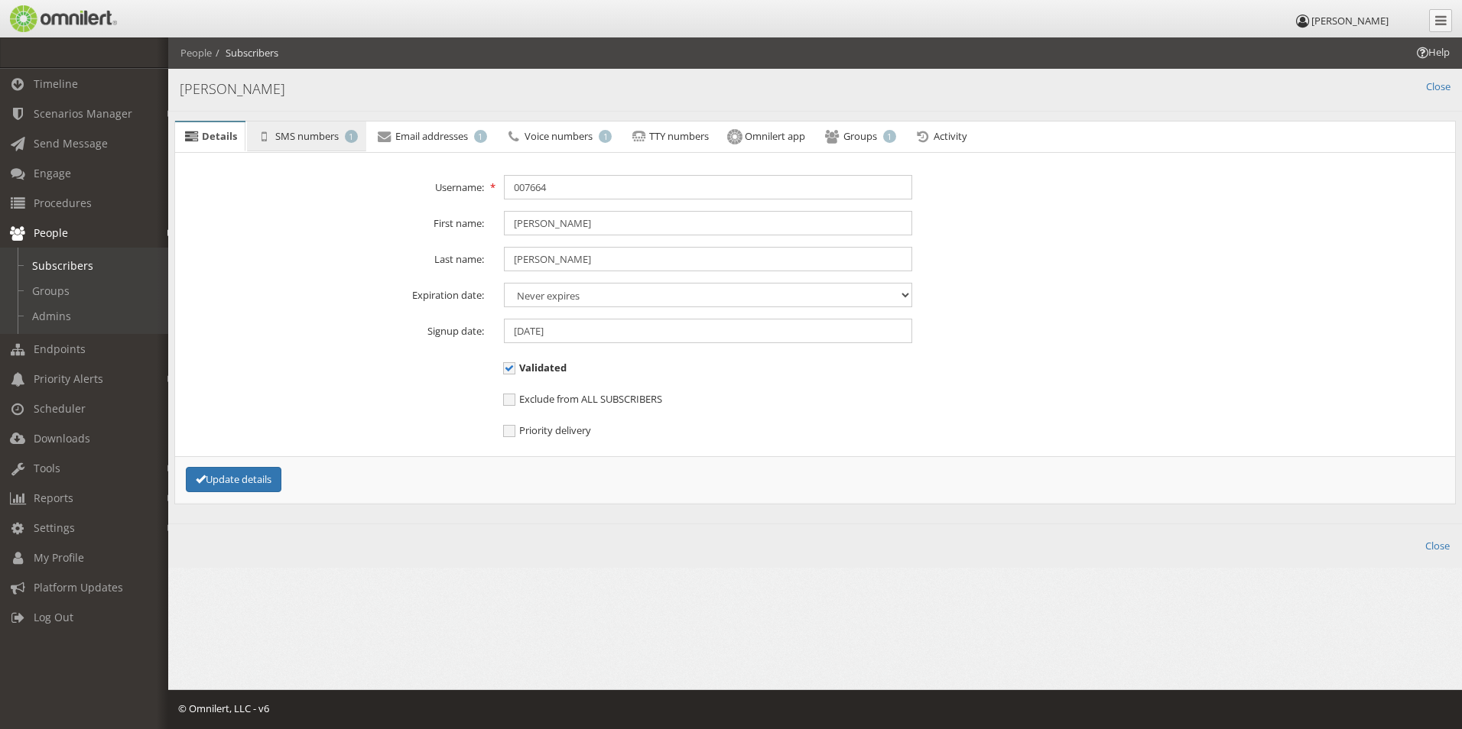
click at [297, 141] on span "SMS numbers" at bounding box center [306, 136] width 63 height 14
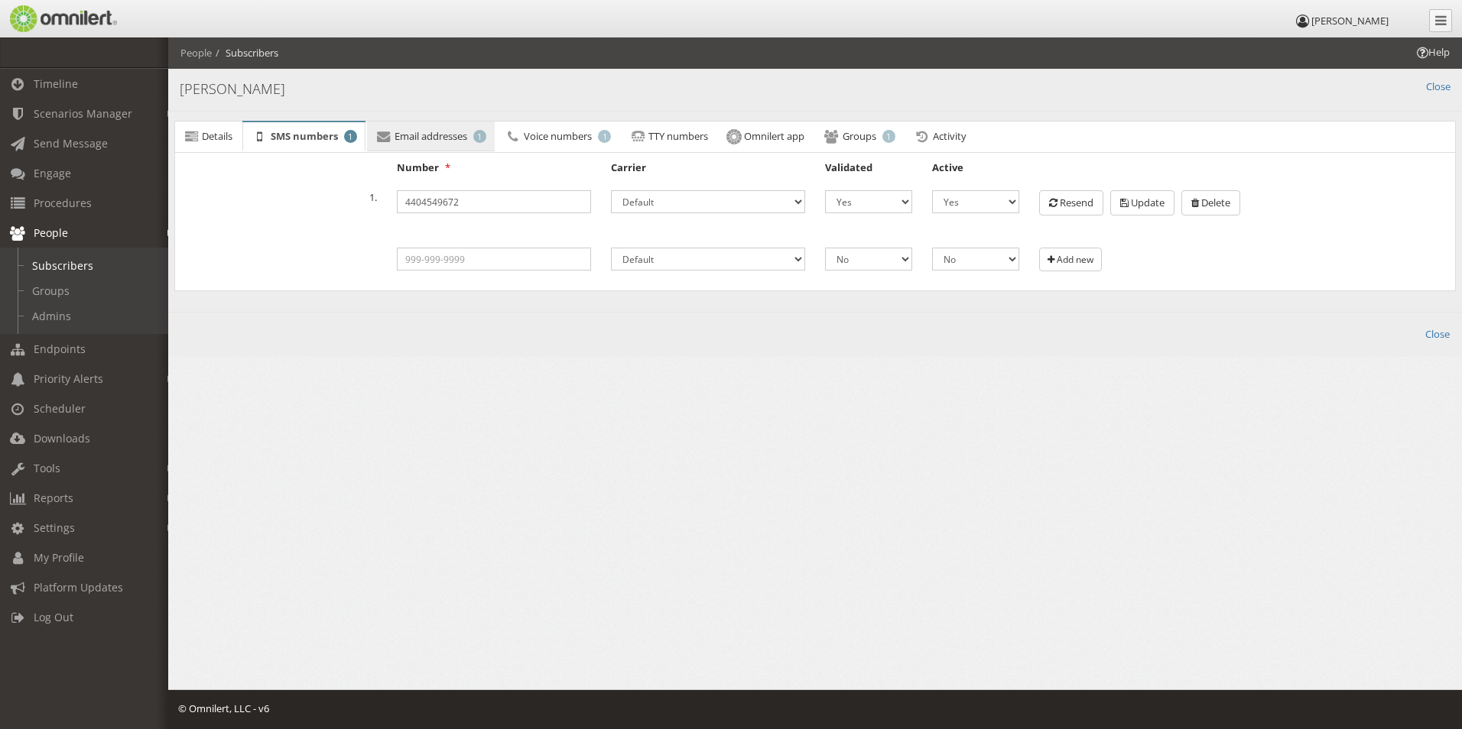
click at [417, 143] on link "Email addresses 1" at bounding box center [431, 137] width 128 height 31
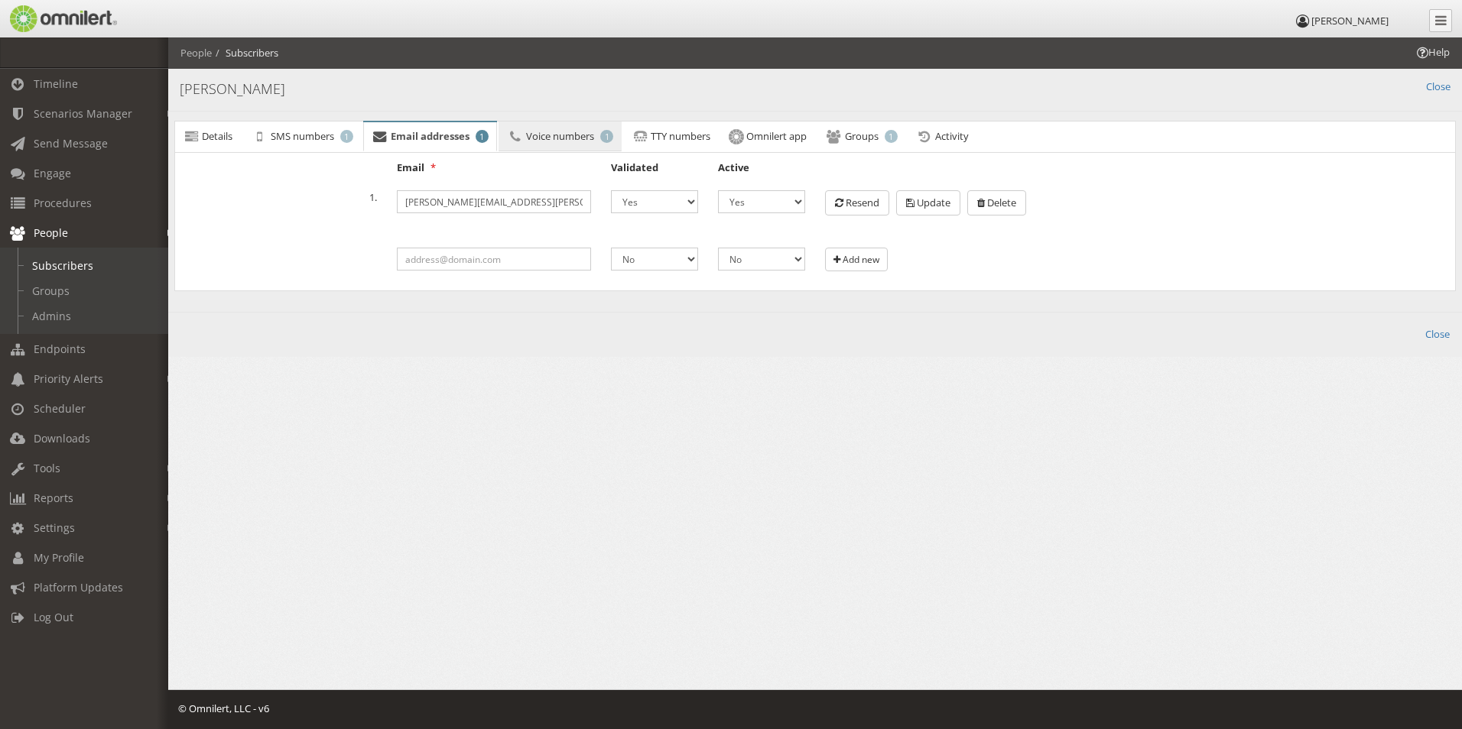
click at [538, 138] on span "Voice numbers" at bounding box center [560, 136] width 68 height 14
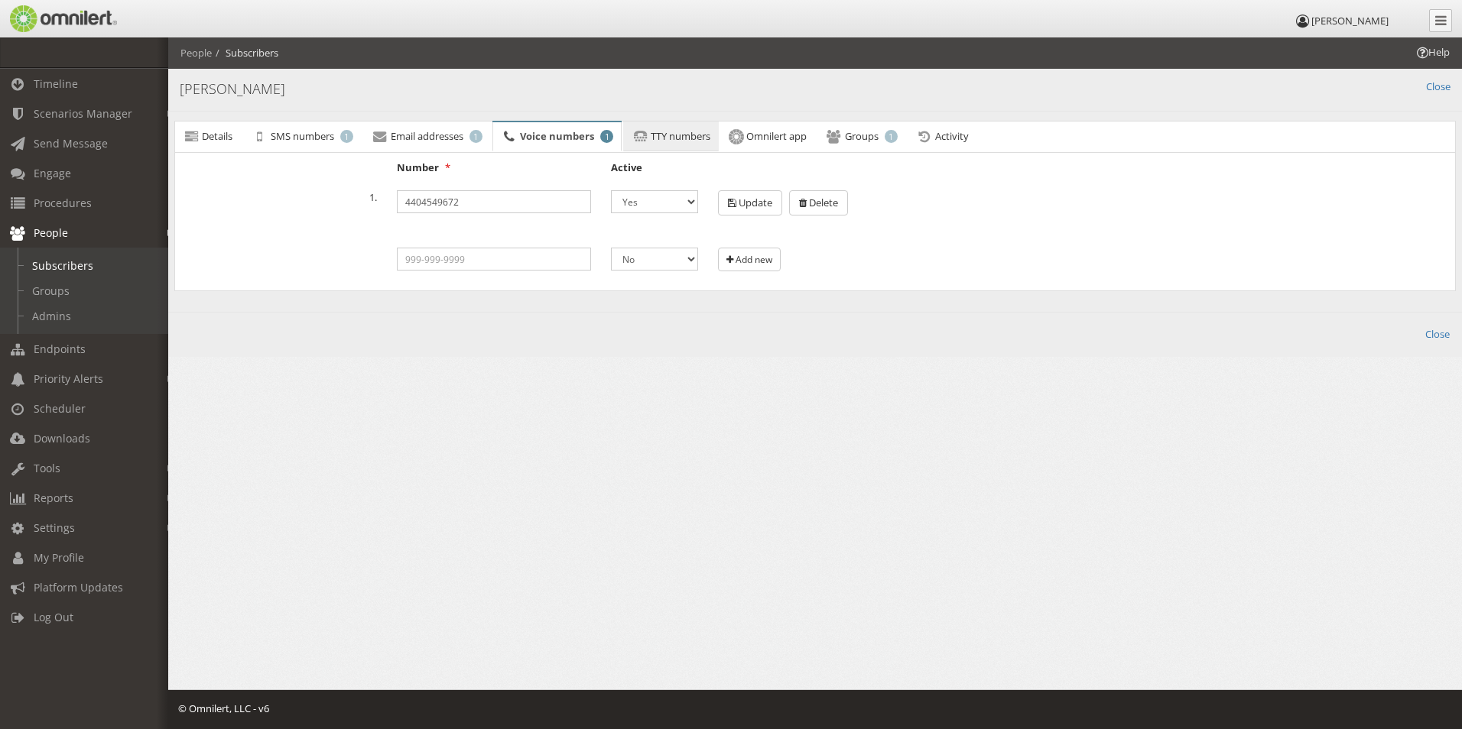
click at [680, 145] on link "TTY numbers" at bounding box center [671, 137] width 96 height 31
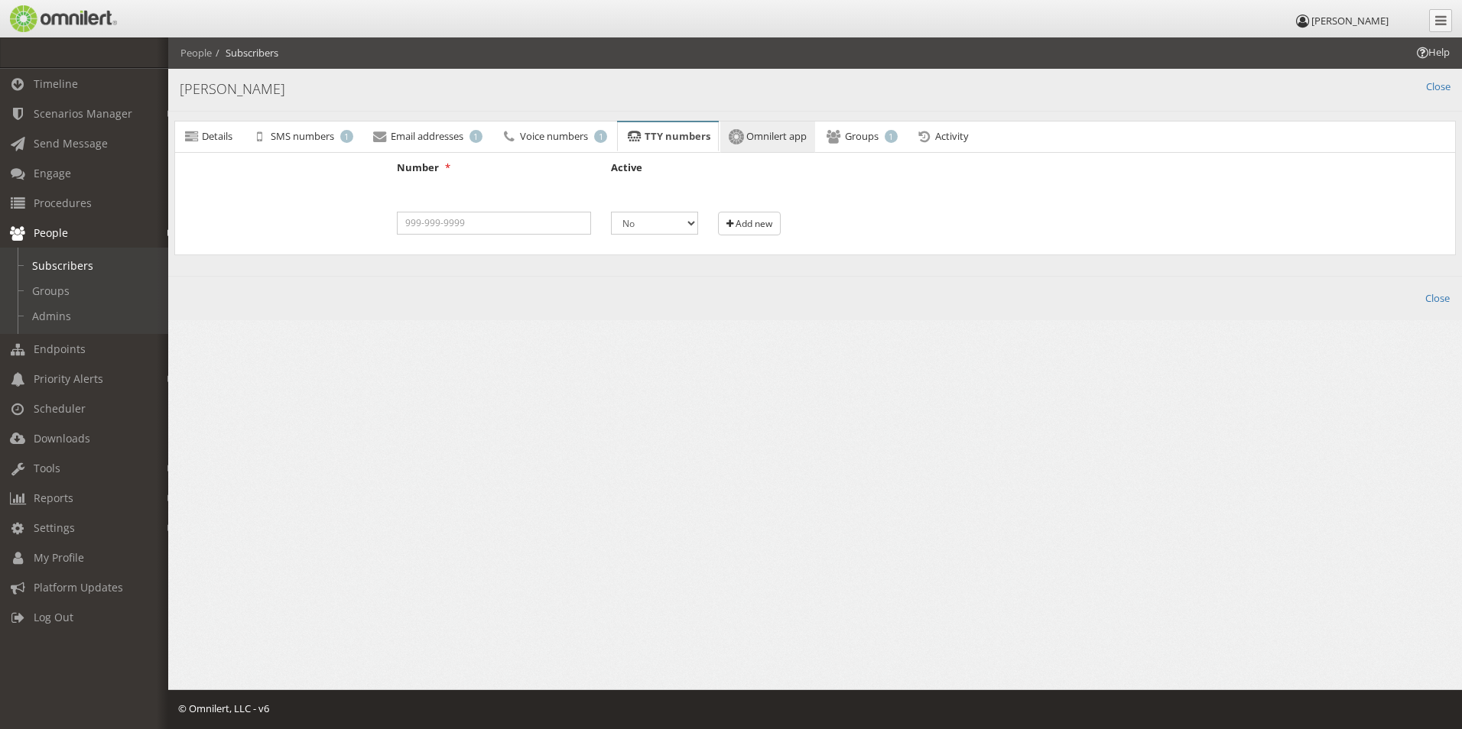
click at [789, 147] on link "Omnilert app" at bounding box center [767, 138] width 95 height 32
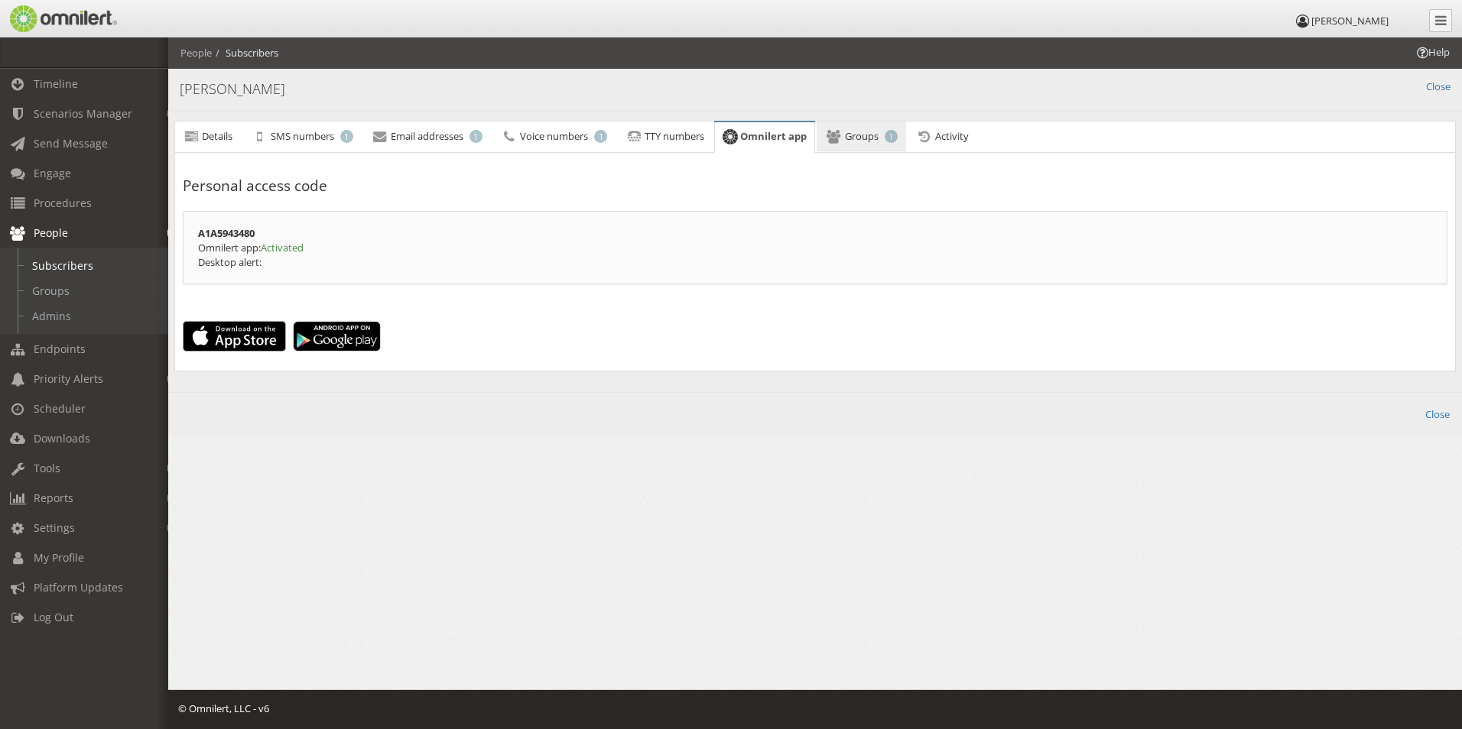
click at [845, 144] on link "Groups 1" at bounding box center [861, 137] width 89 height 31
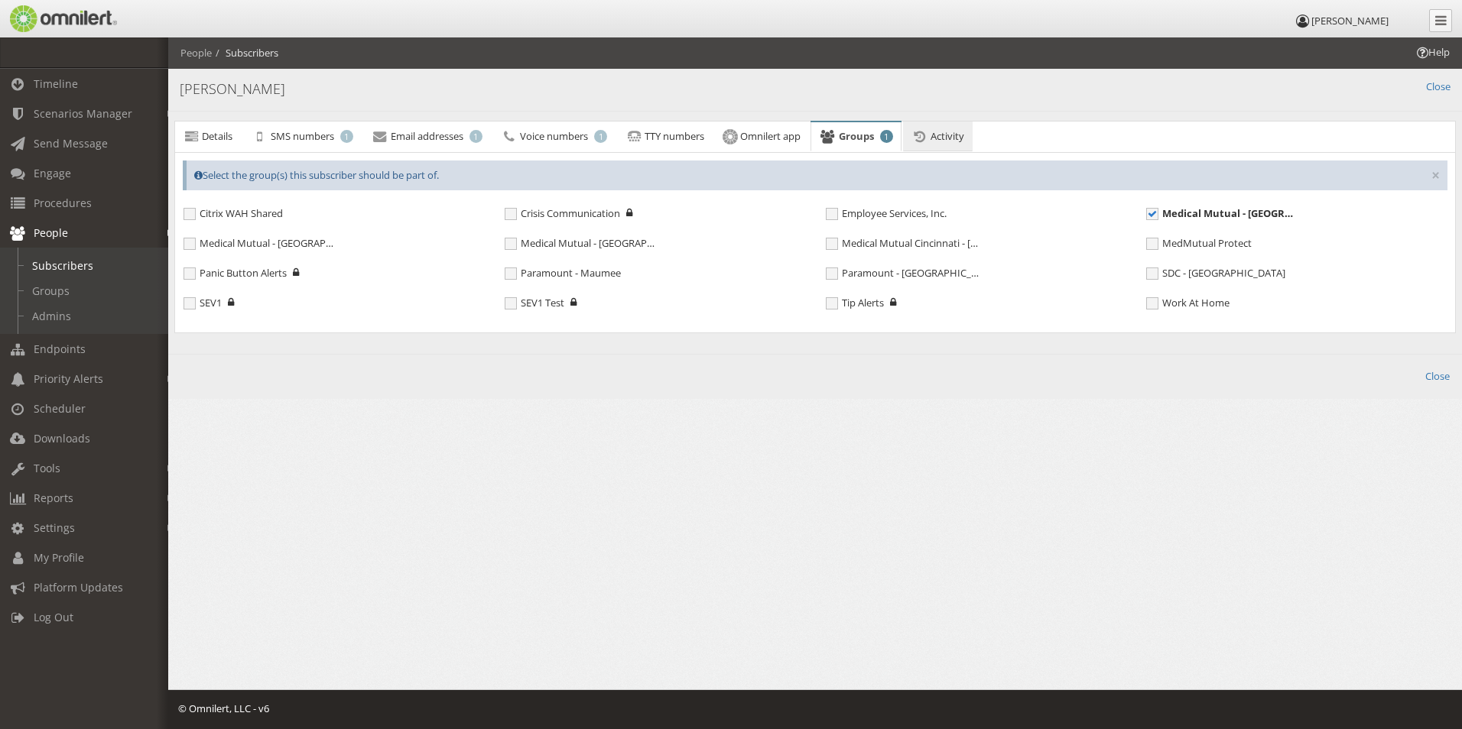
click at [927, 147] on link "Activity" at bounding box center [938, 137] width 70 height 31
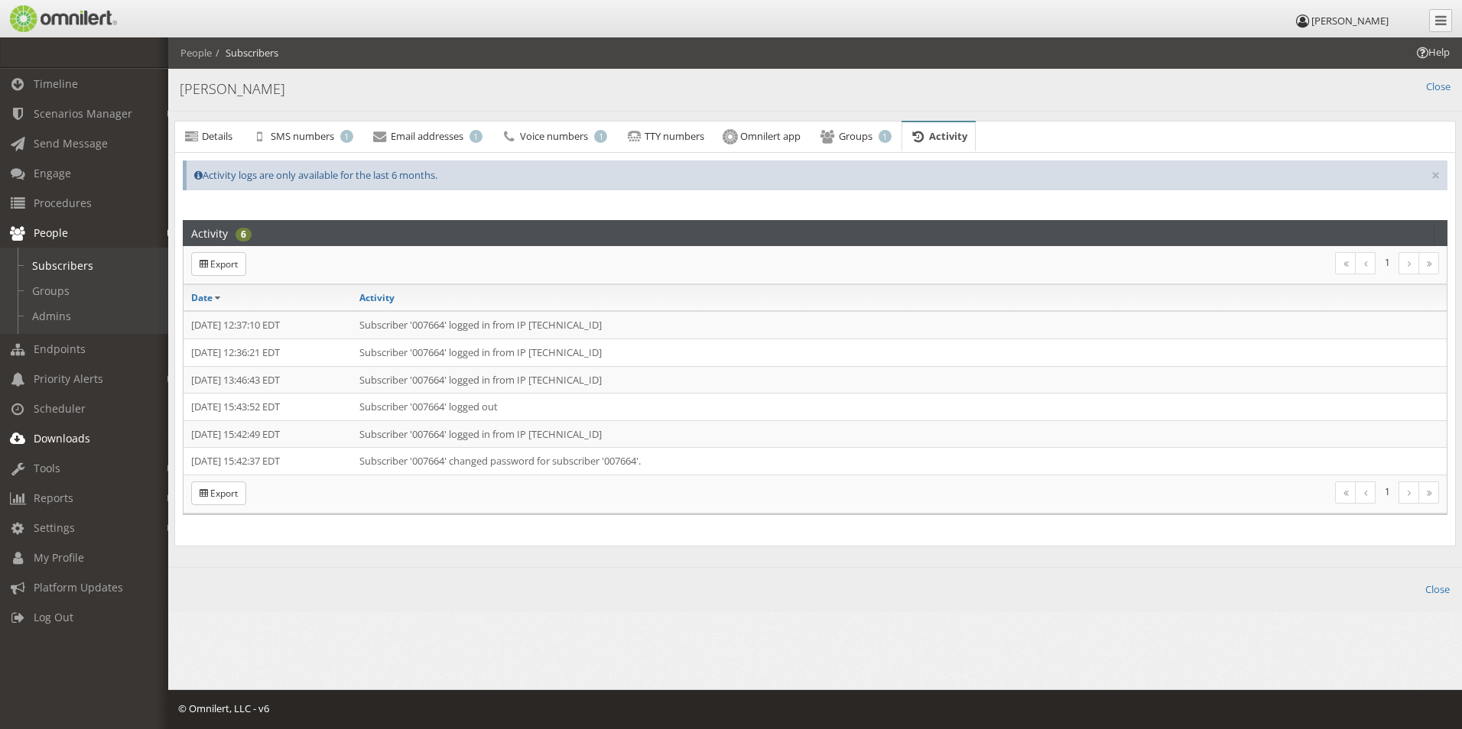
click at [76, 429] on link "Downloads" at bounding box center [91, 439] width 182 height 30
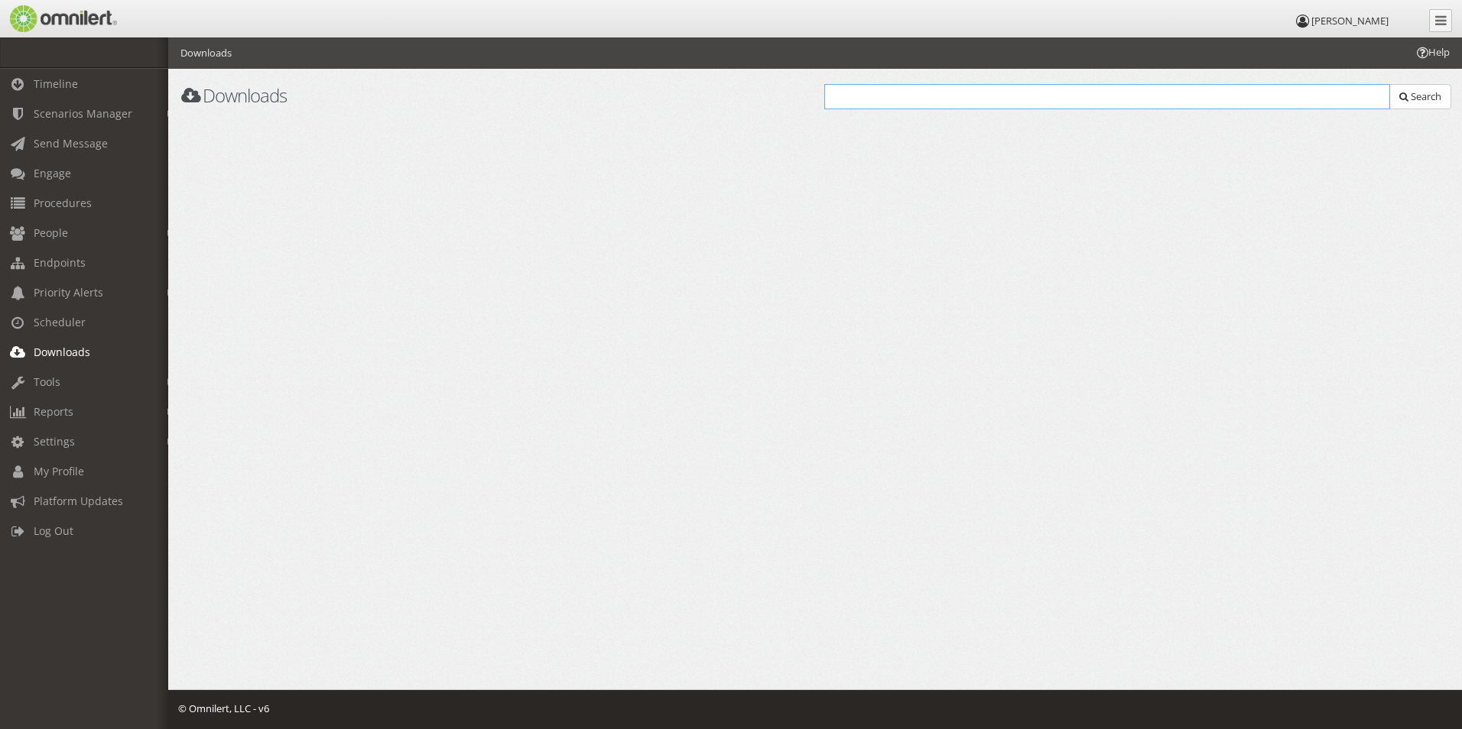
click at [963, 94] on input "text" at bounding box center [1107, 96] width 566 height 25
